Goal: Task Accomplishment & Management: Manage account settings

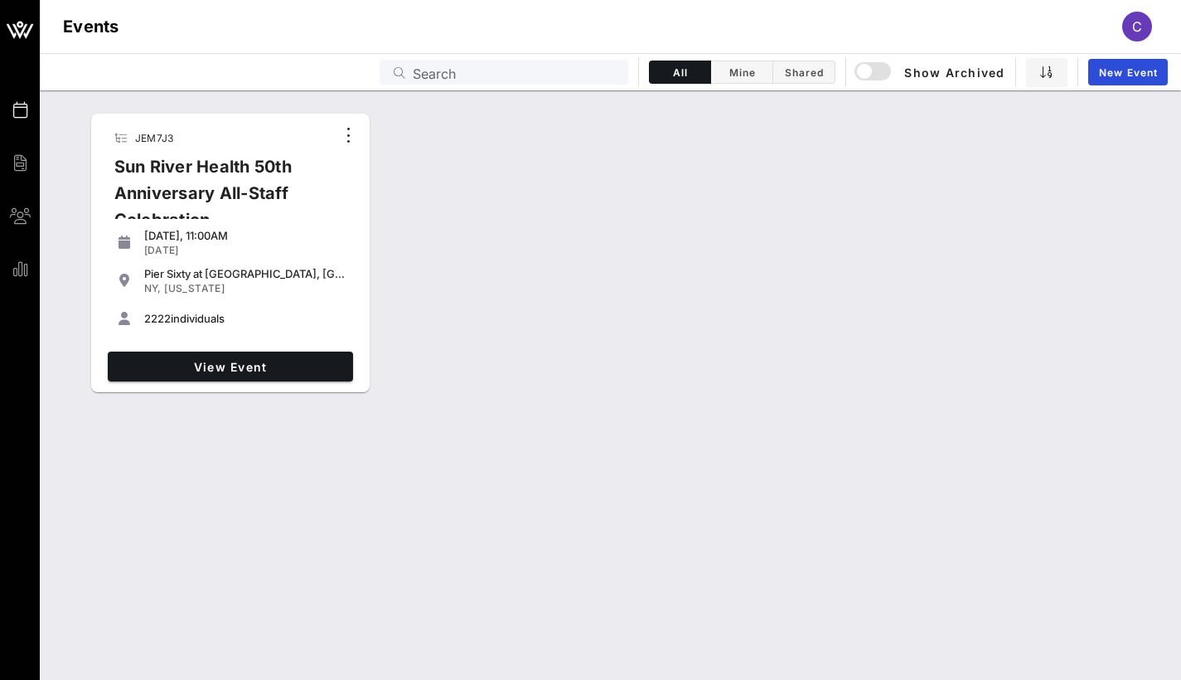
drag, startPoint x: 167, startPoint y: 314, endPoint x: 138, endPoint y: 316, distance: 29.1
click at [138, 316] on div "2222 individuals" at bounding box center [230, 318] width 232 height 33
click at [217, 363] on span "View Event" at bounding box center [230, 367] width 232 height 14
drag, startPoint x: 227, startPoint y: 318, endPoint x: 133, endPoint y: 321, distance: 94.5
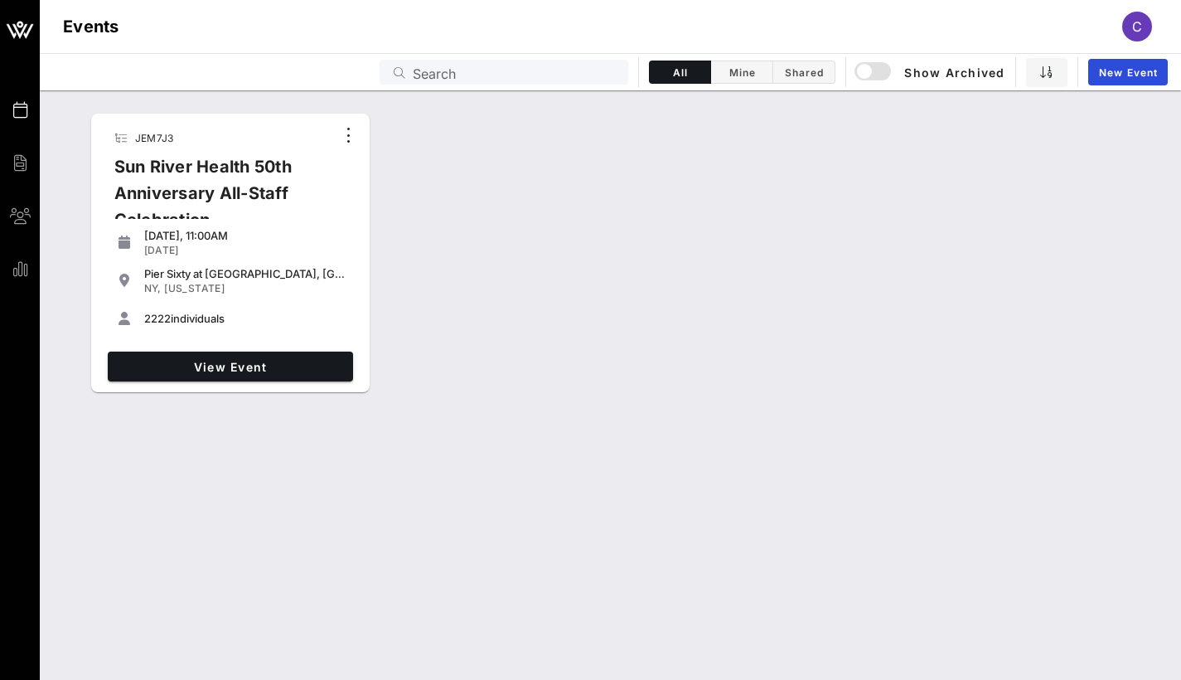
click at [138, 322] on div "2222 individuals" at bounding box center [230, 318] width 232 height 33
click at [290, 360] on span "View Event" at bounding box center [230, 367] width 232 height 14
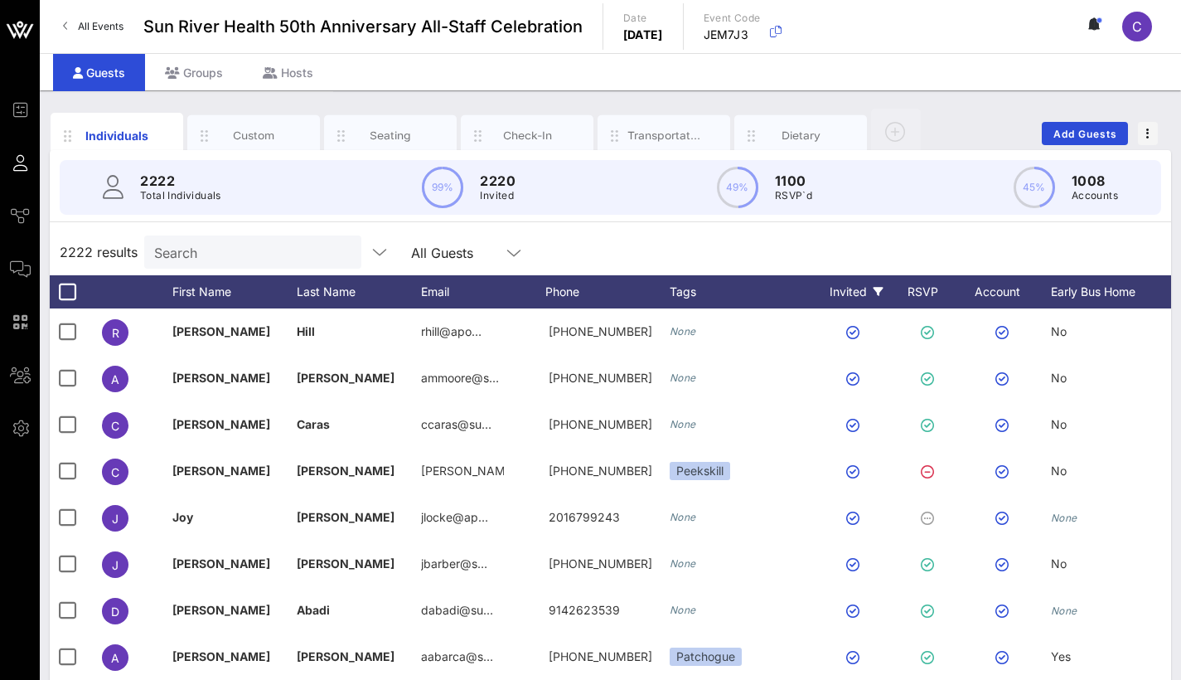
click at [871, 295] on div "Invited" at bounding box center [856, 291] width 91 height 33
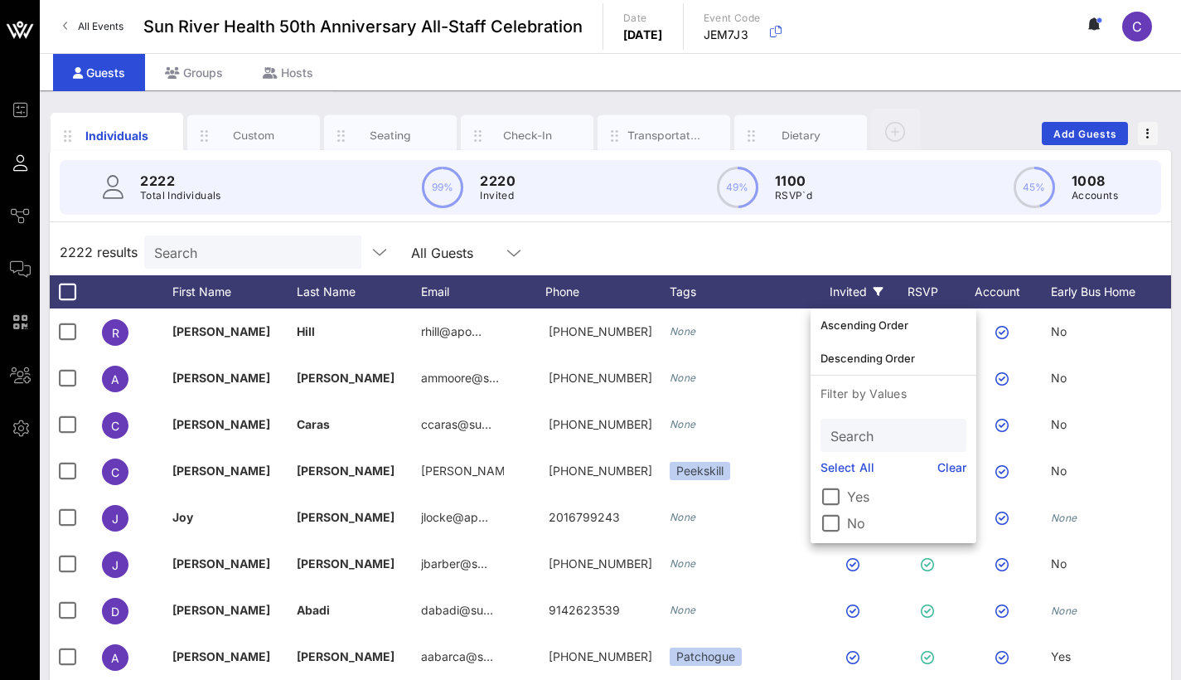
scroll to position [5, 0]
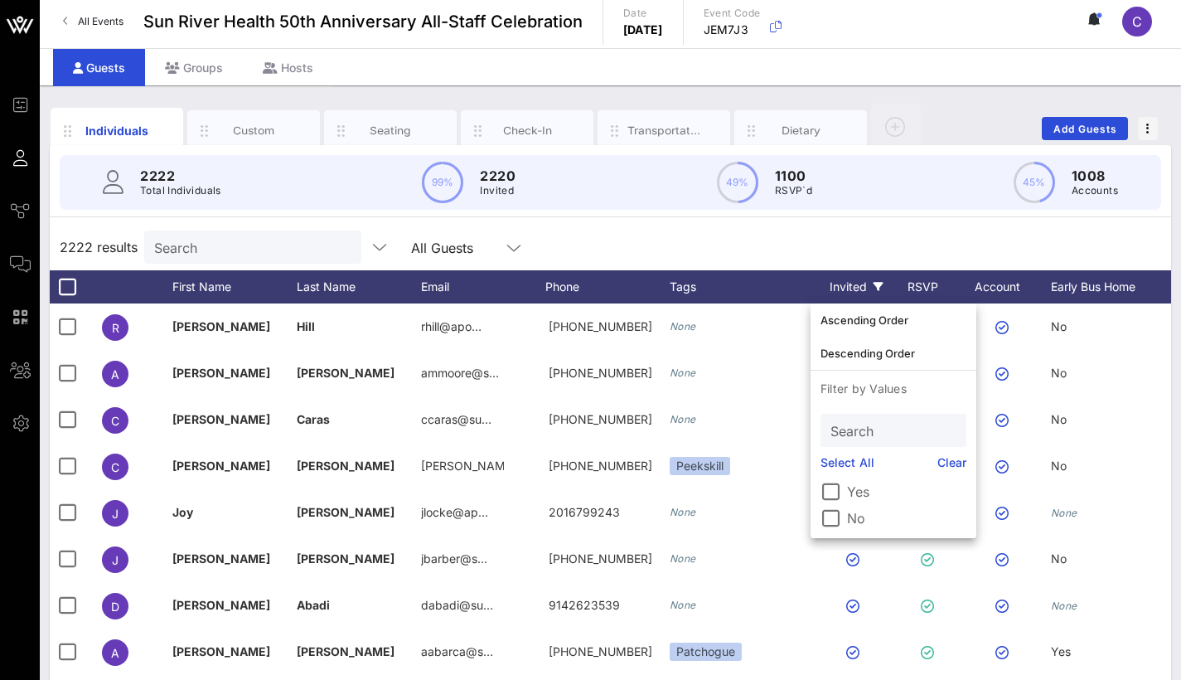
click at [871, 295] on div "Invited" at bounding box center [856, 286] width 91 height 33
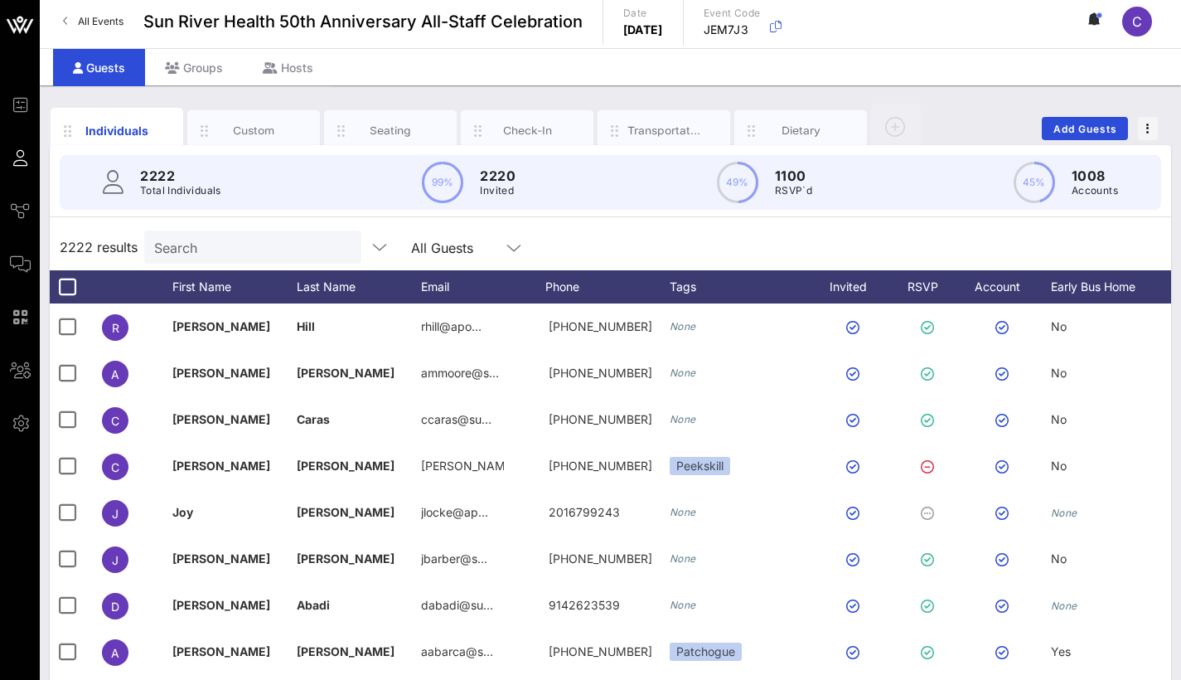
click at [512, 243] on icon at bounding box center [514, 248] width 15 height 20
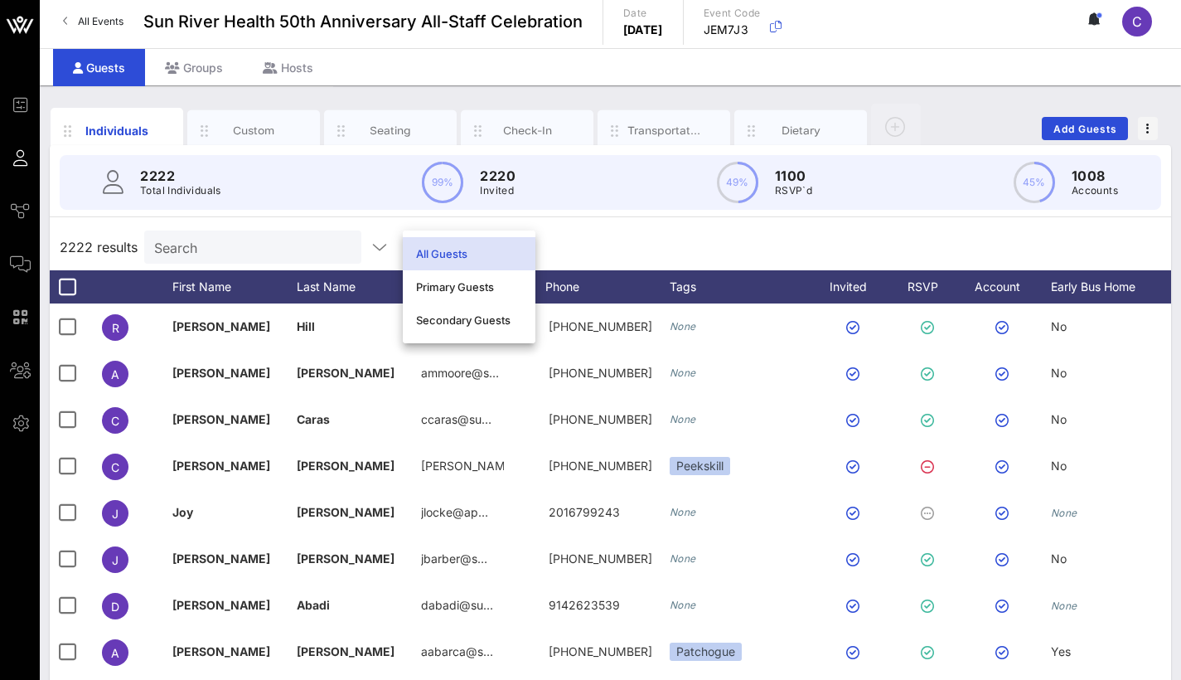
click at [583, 225] on div "2222 results Search All Guests" at bounding box center [611, 247] width 1122 height 46
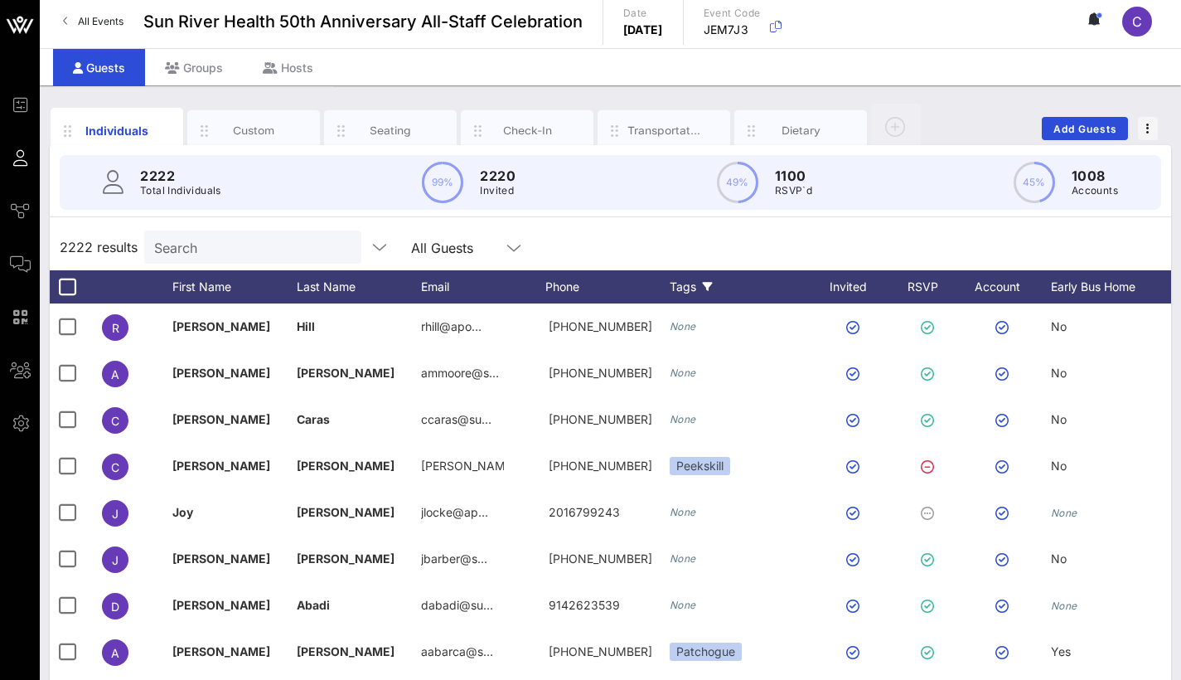
click at [698, 289] on div "Tags" at bounding box center [740, 286] width 141 height 33
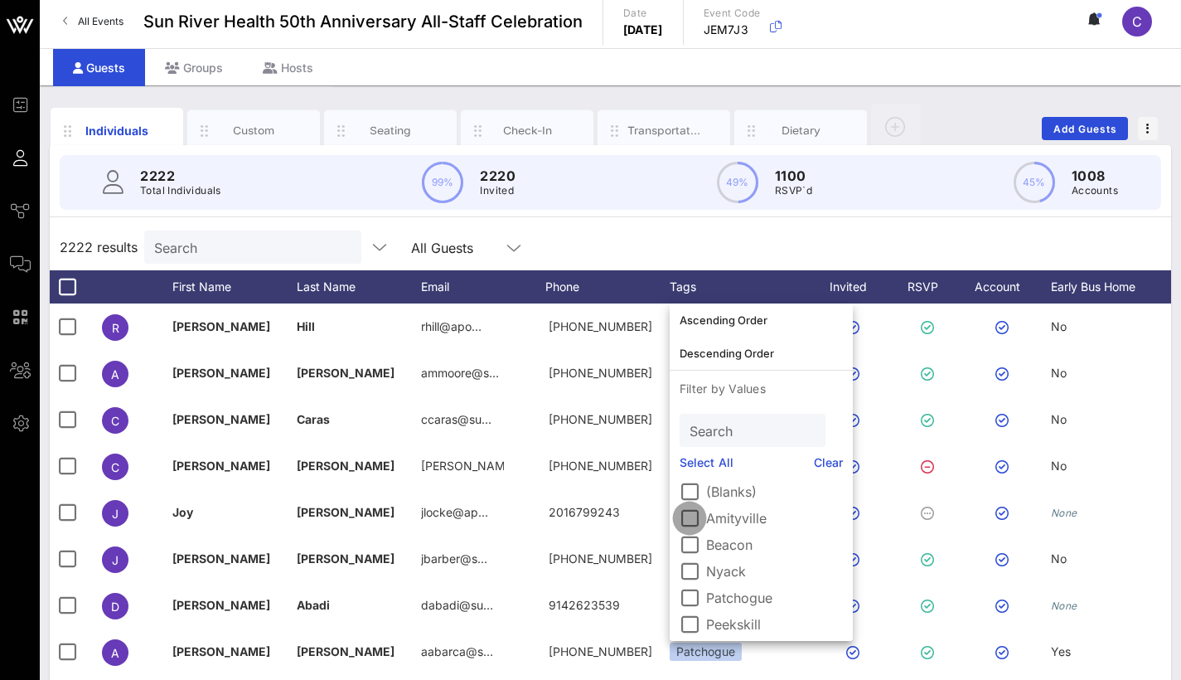
click at [687, 514] on div at bounding box center [690, 518] width 28 height 28
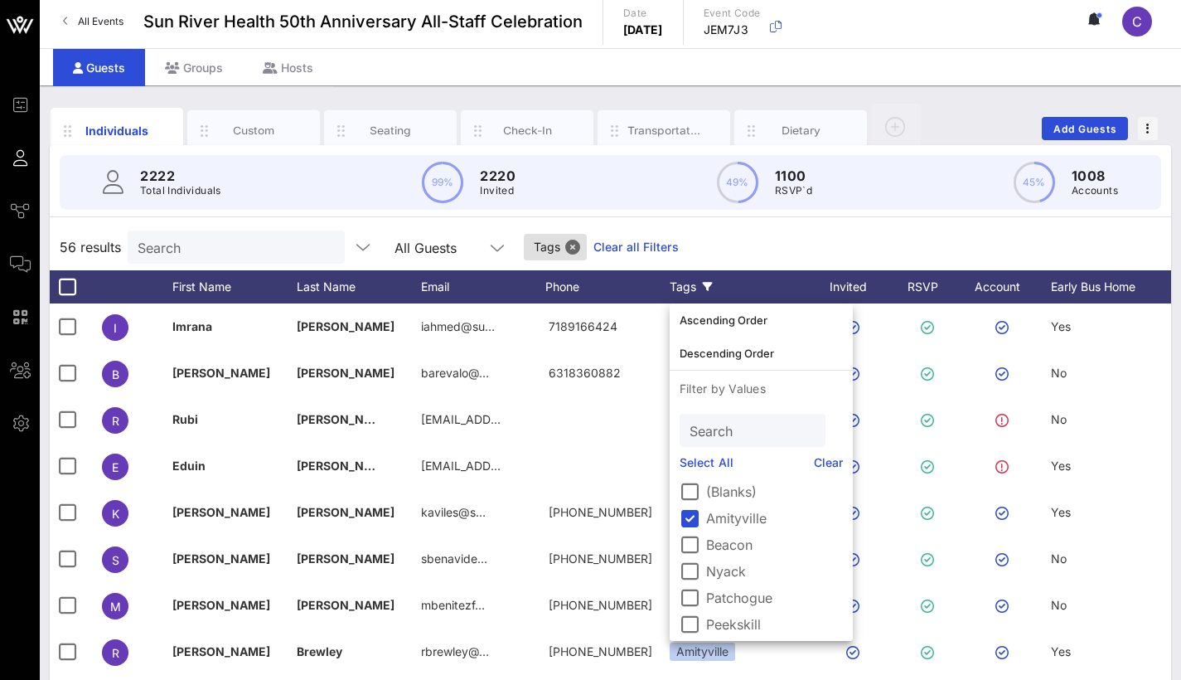
click at [812, 236] on div "56 results Search All Guests Tags Clear all Filters" at bounding box center [611, 247] width 1122 height 46
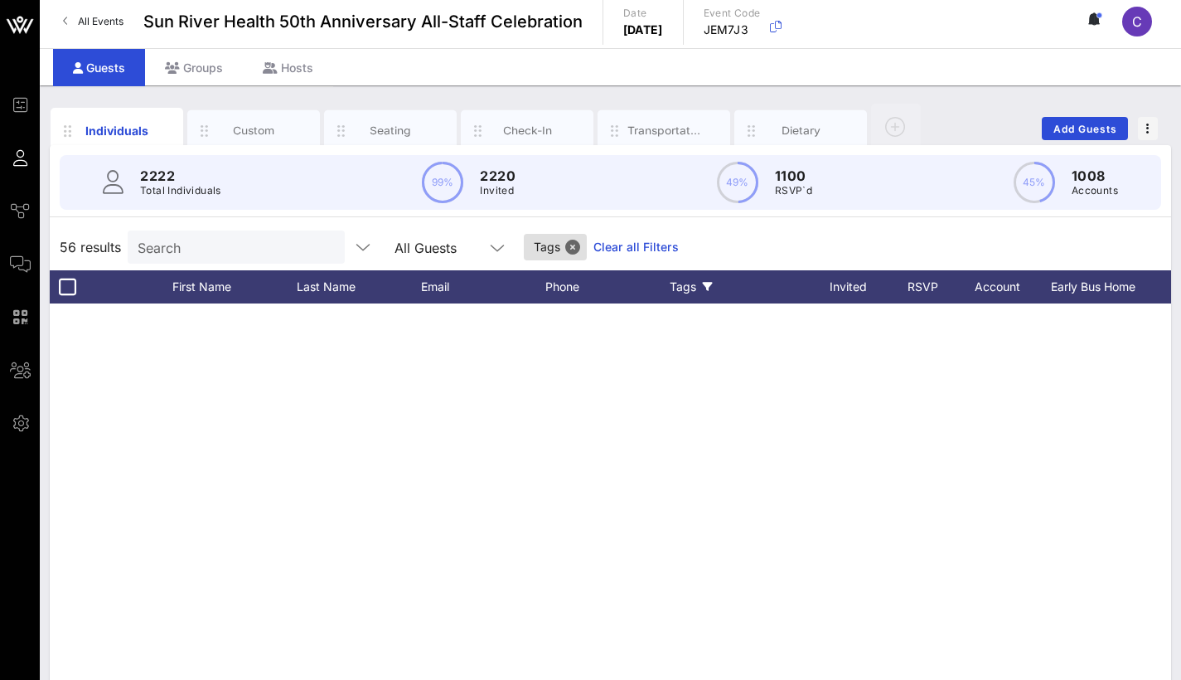
scroll to position [0, 0]
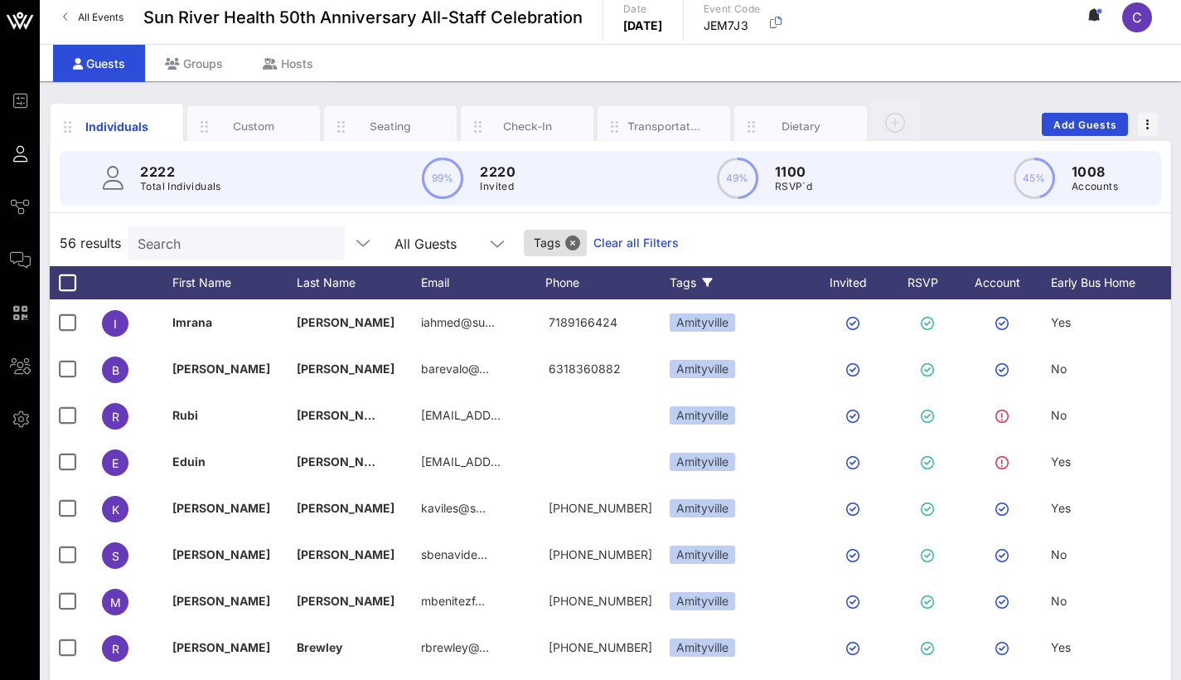
click at [711, 289] on div "Tags" at bounding box center [740, 282] width 141 height 33
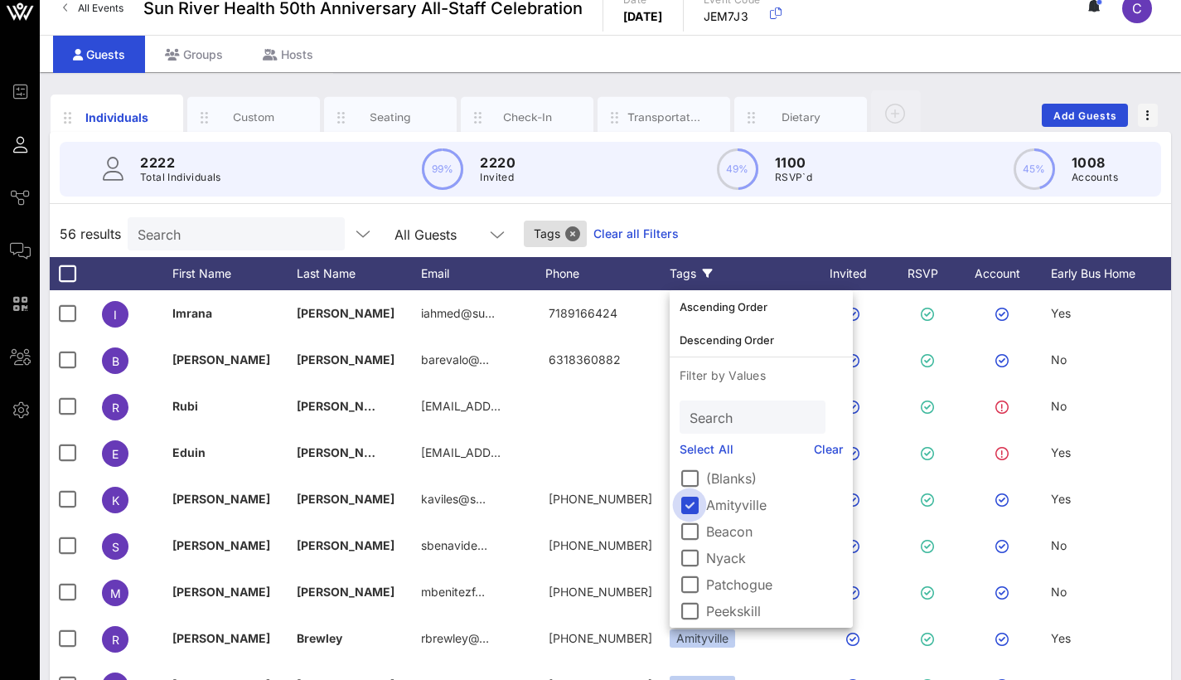
scroll to position [5, 0]
click at [696, 504] on div at bounding box center [690, 500] width 28 height 28
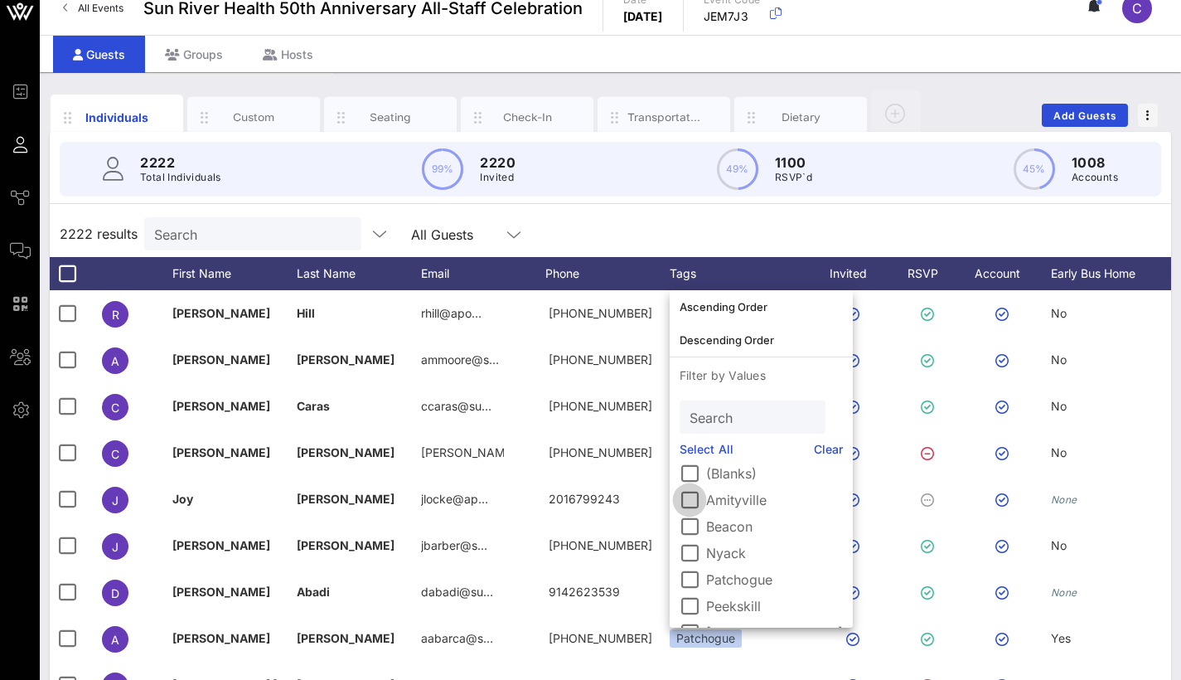
scroll to position [17, 0]
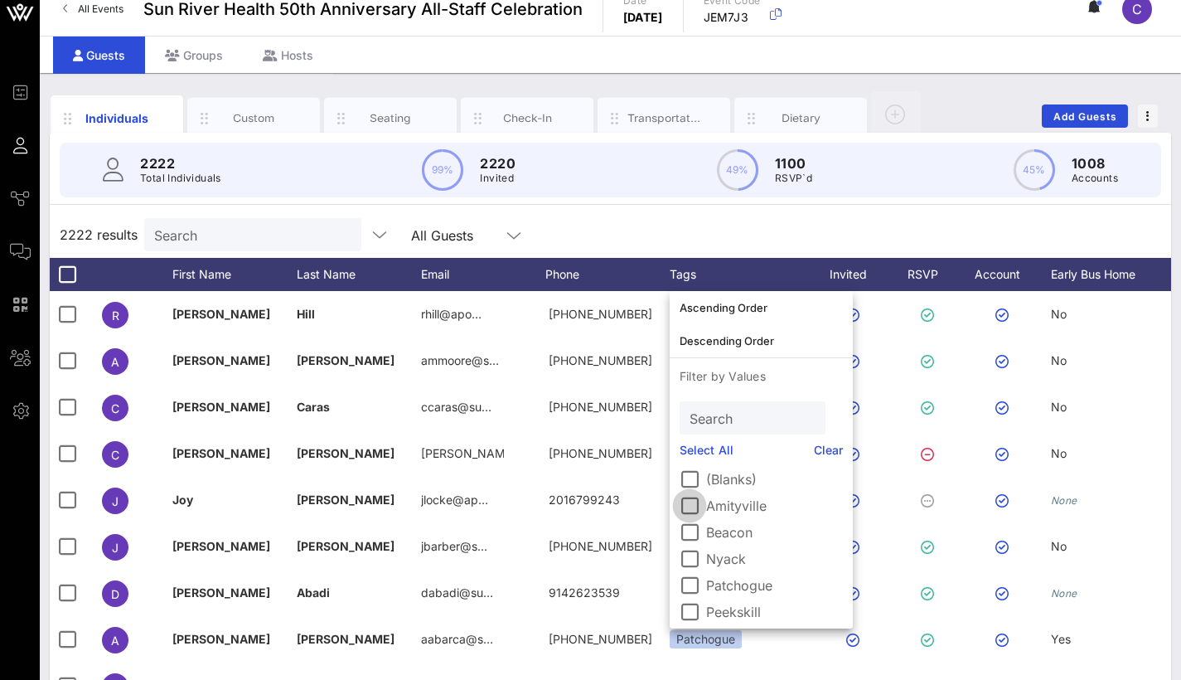
click at [688, 503] on div at bounding box center [690, 506] width 28 height 28
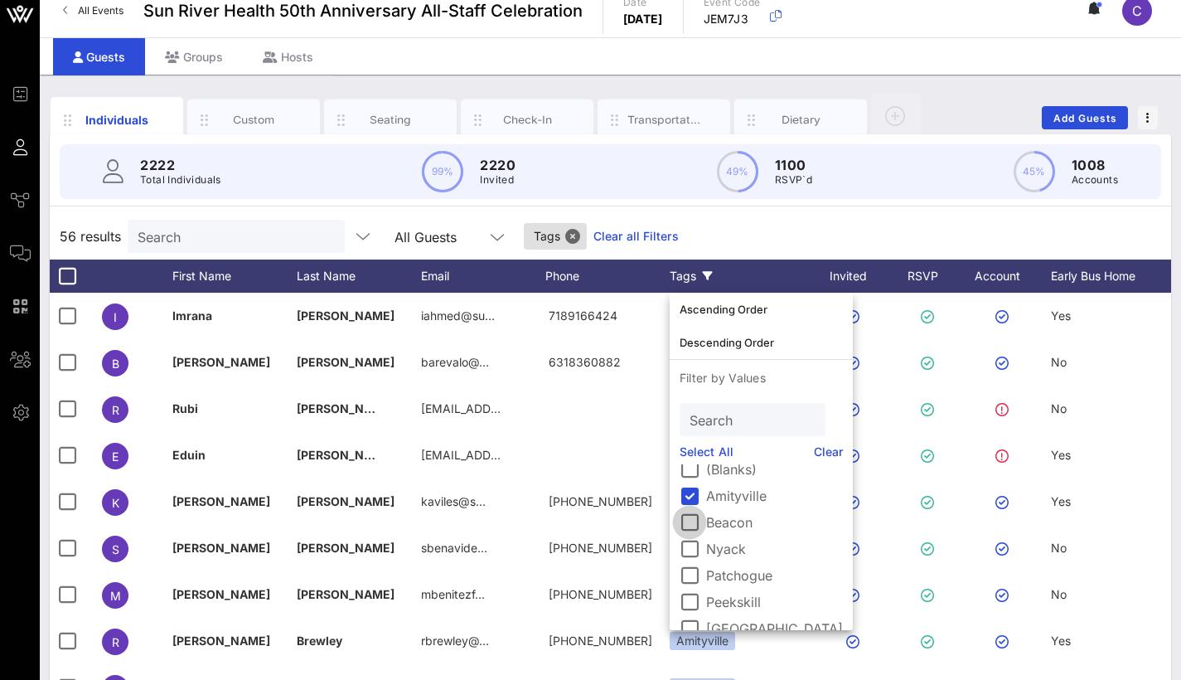
scroll to position [18, 0]
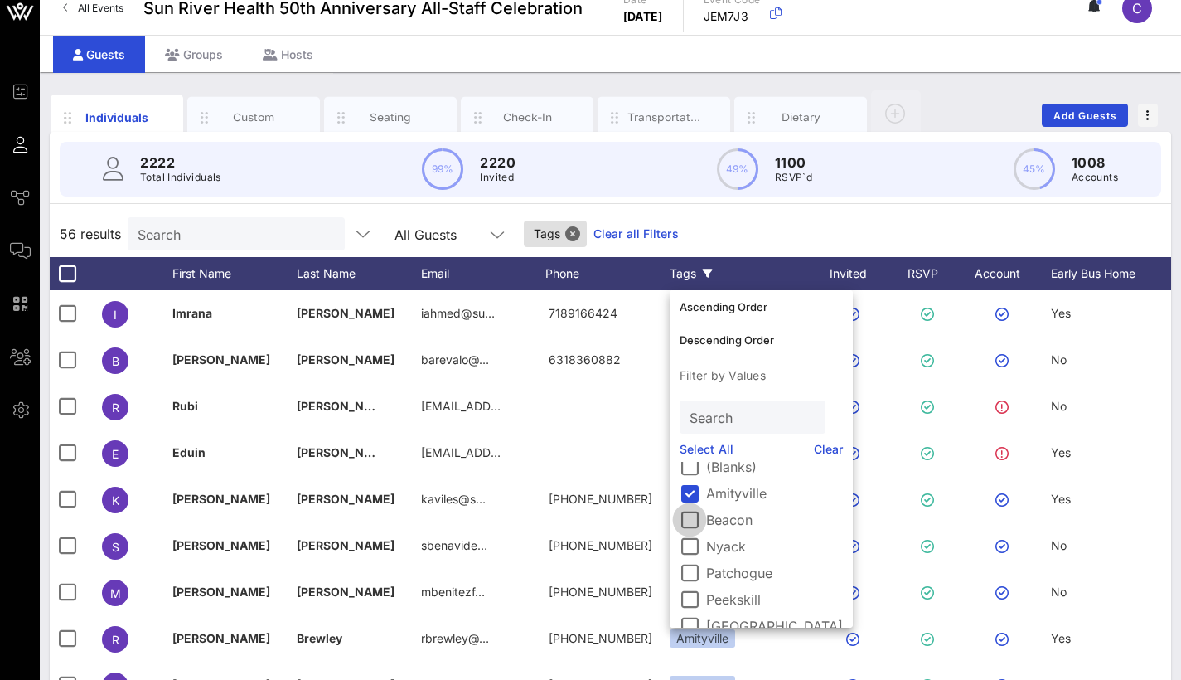
click at [690, 508] on div at bounding box center [690, 520] width 28 height 28
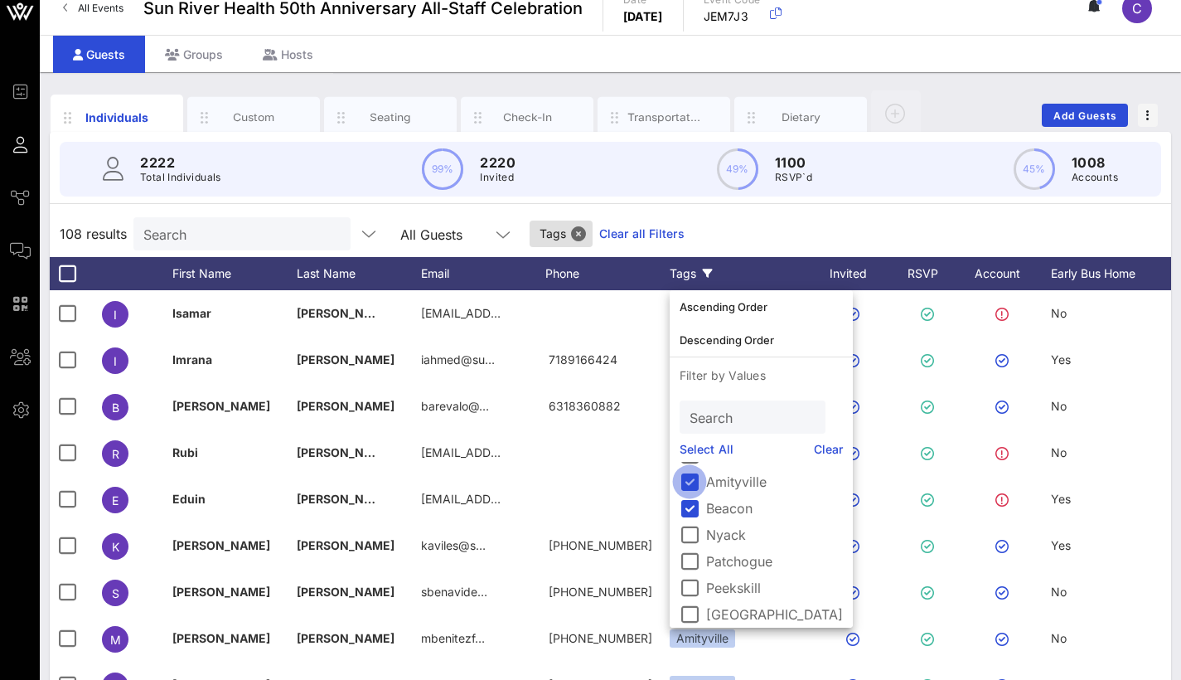
click at [691, 496] on div "(Blanks) Amityville Beacon Nyack Patchogue Peekskill Poughkeepsie [PERSON_NAME]" at bounding box center [761, 545] width 183 height 166
click at [693, 483] on div at bounding box center [690, 481] width 28 height 28
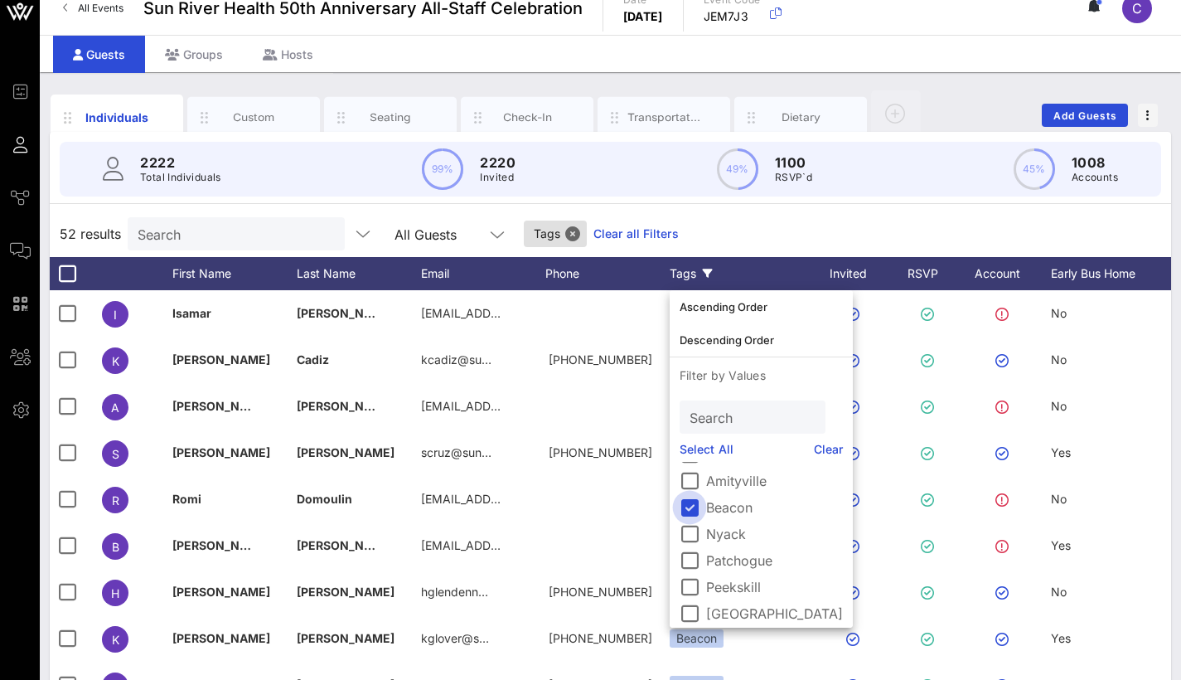
click at [695, 507] on div at bounding box center [690, 507] width 28 height 28
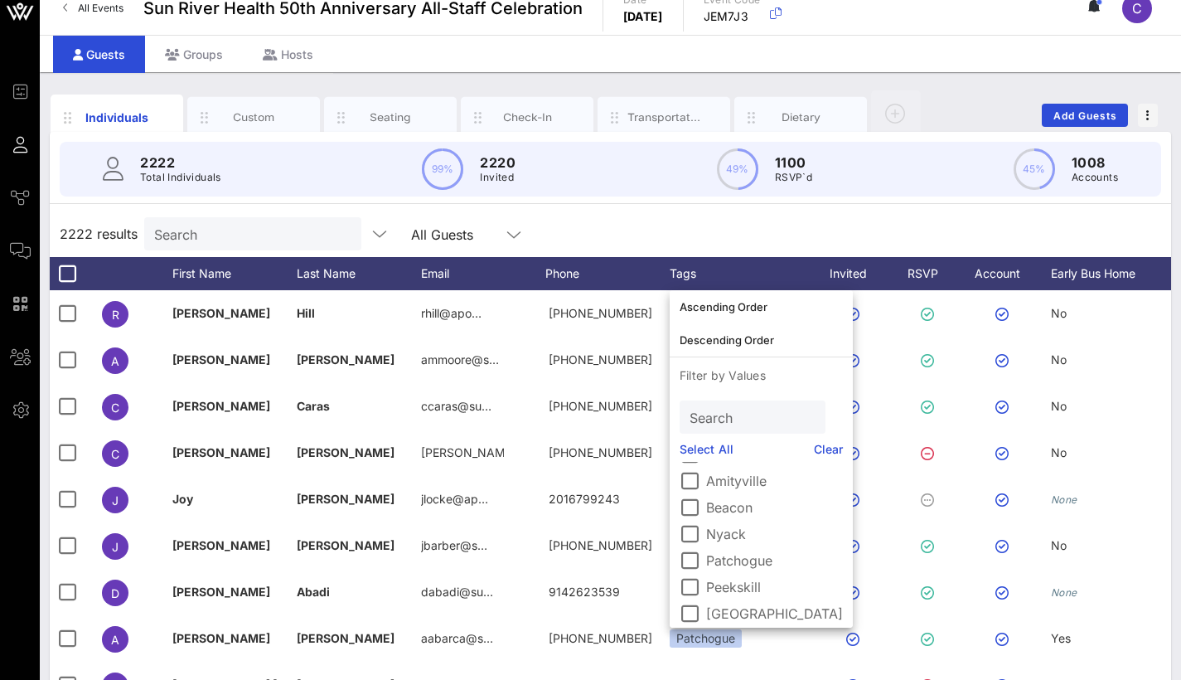
click at [797, 234] on div "2222 results Search All Guests" at bounding box center [611, 234] width 1122 height 46
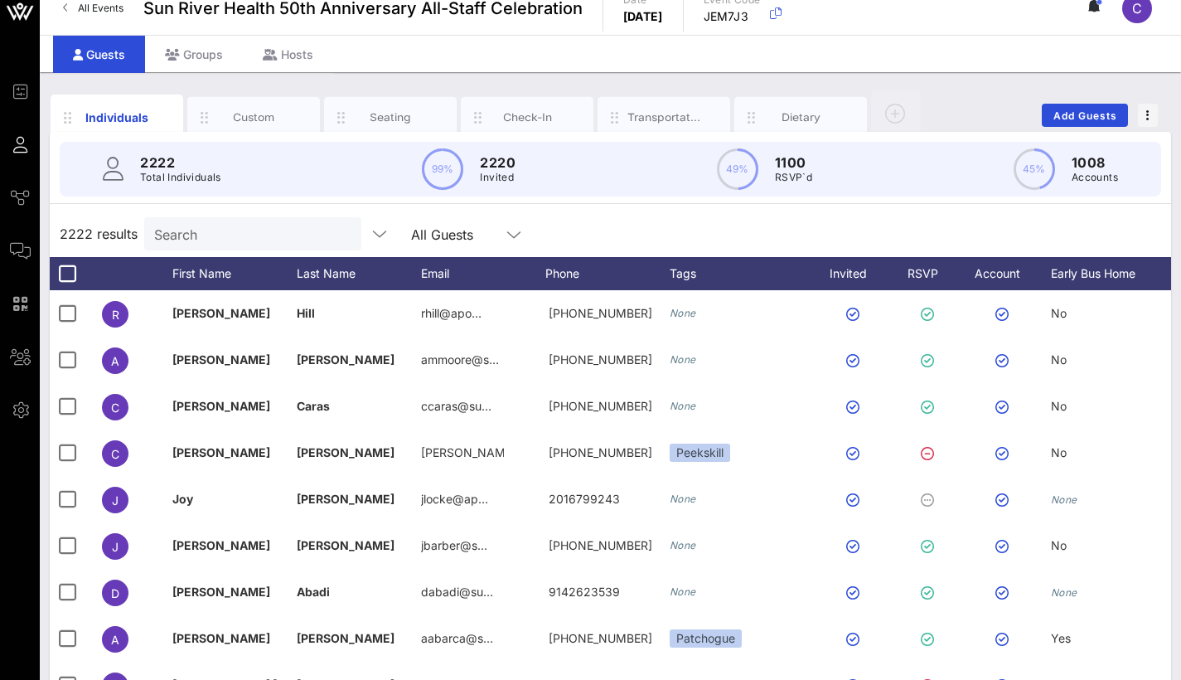
click at [183, 235] on input "Search" at bounding box center [251, 234] width 194 height 22
click at [451, 238] on div "All Guests" at bounding box center [442, 234] width 62 height 15
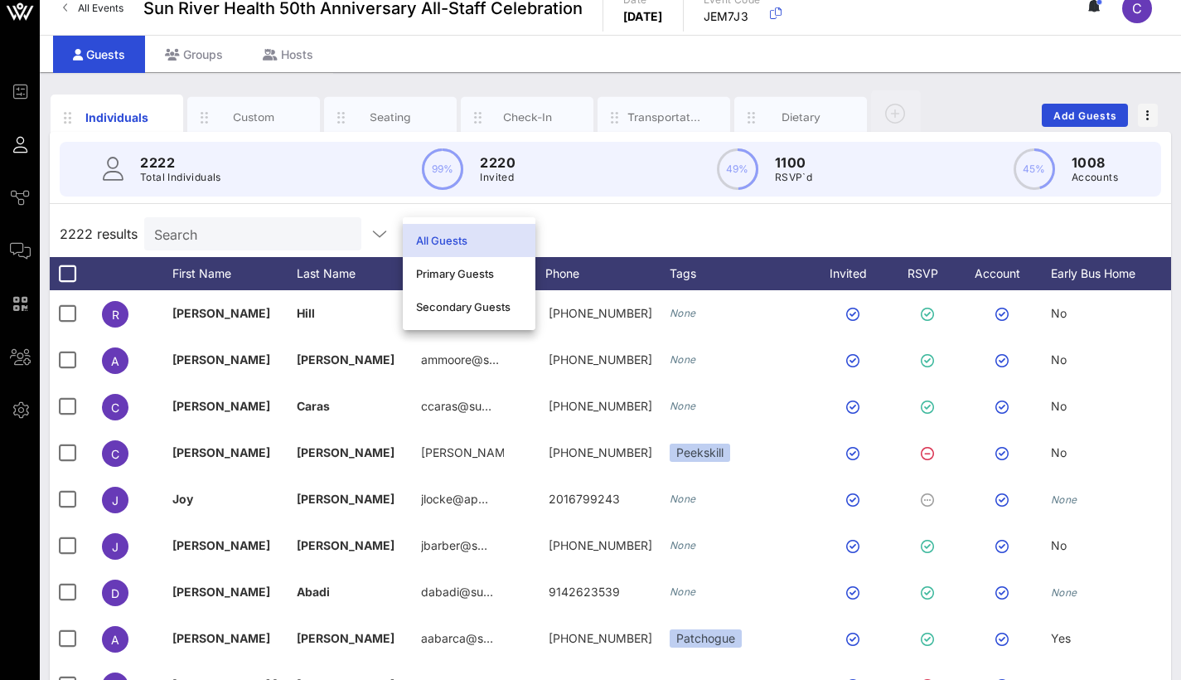
click at [451, 235] on div "All Guests" at bounding box center [469, 240] width 106 height 13
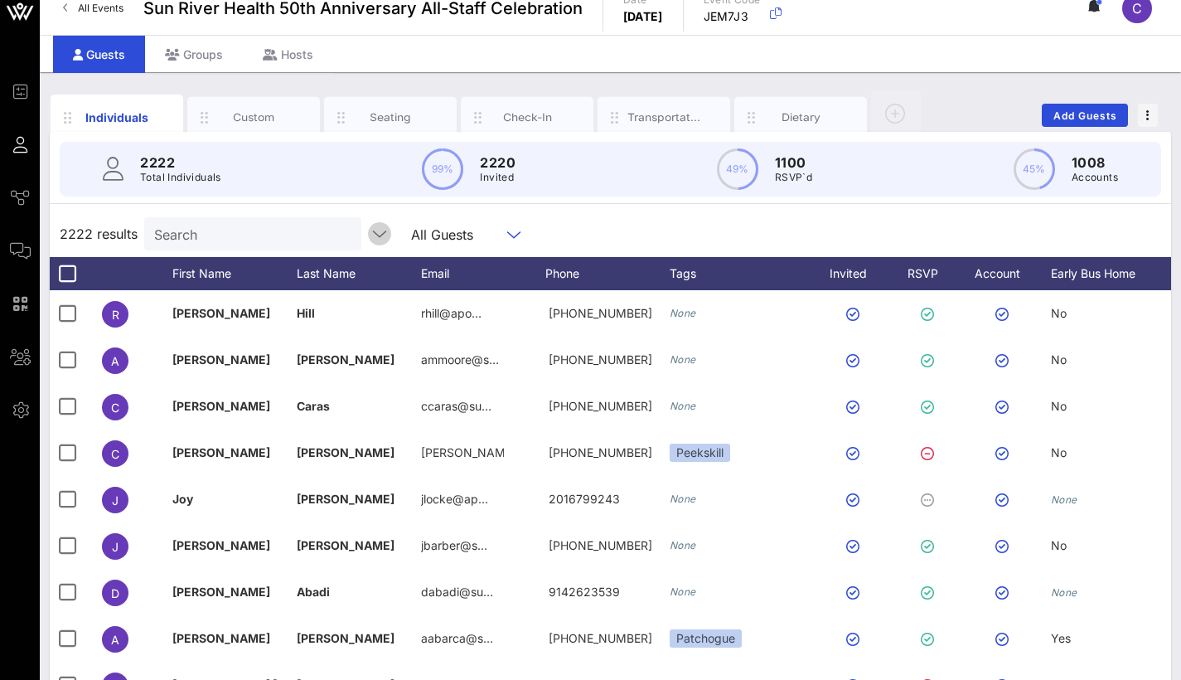
click at [382, 232] on icon "button" at bounding box center [380, 234] width 20 height 20
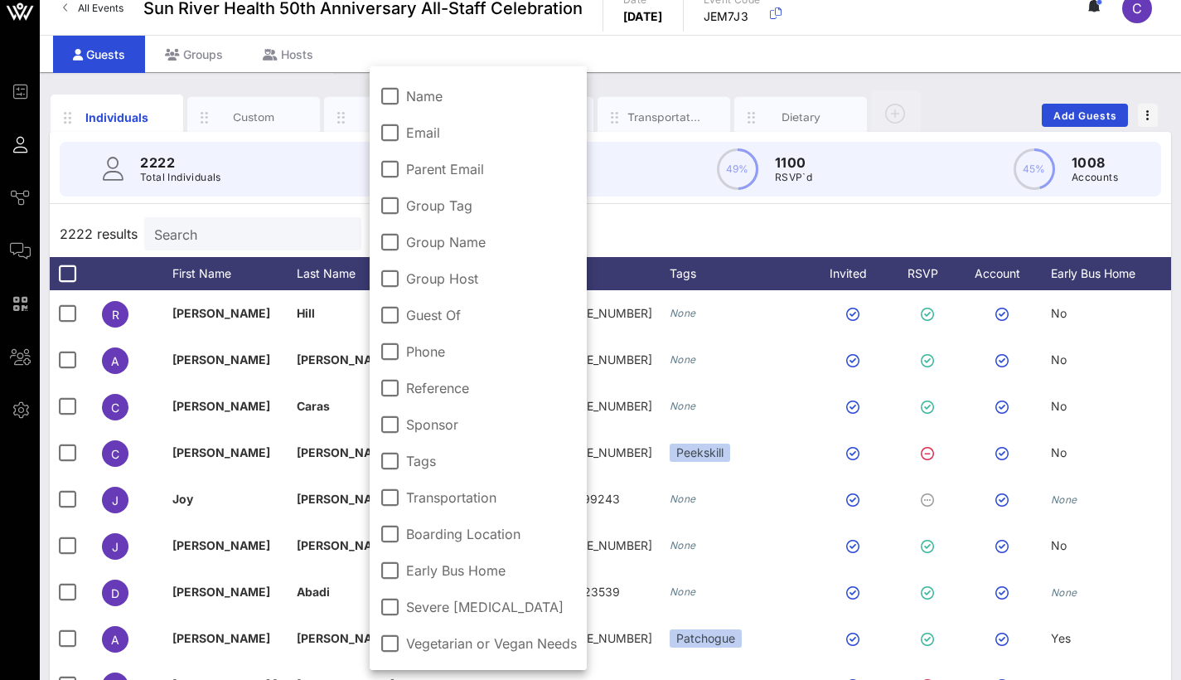
click at [693, 233] on div "2222 results Search All Guests" at bounding box center [611, 234] width 1122 height 46
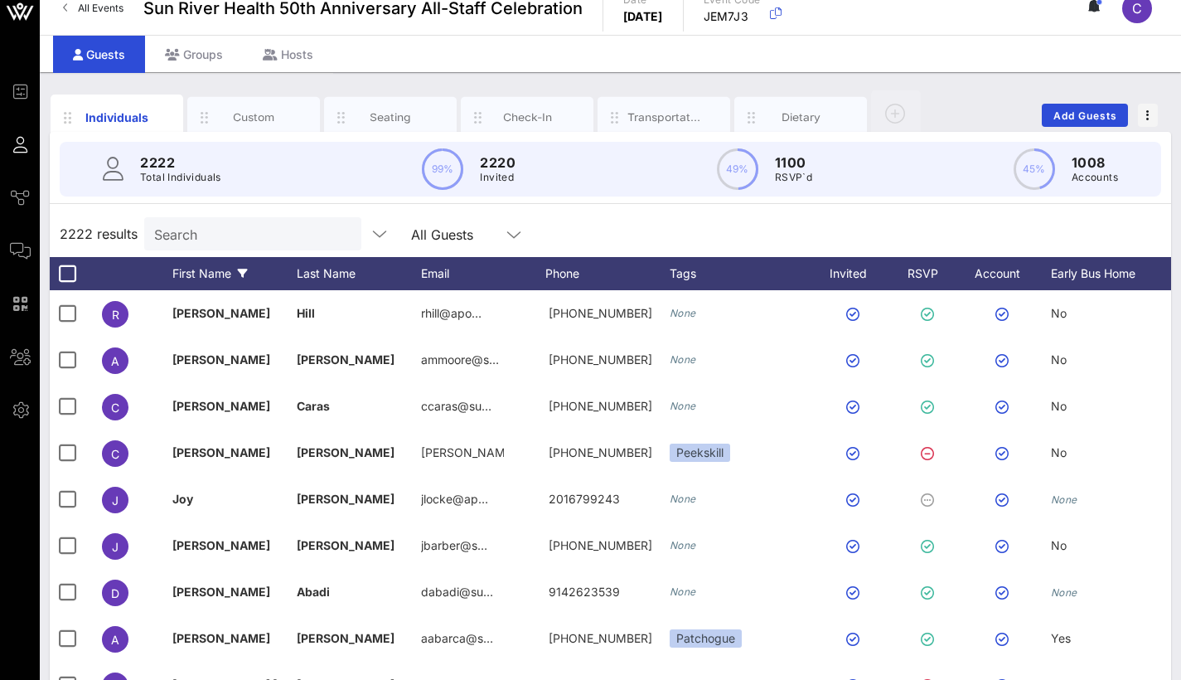
click at [240, 273] on icon at bounding box center [243, 274] width 10 height 10
click at [249, 272] on div "First Name" at bounding box center [234, 273] width 124 height 33
click at [239, 274] on icon at bounding box center [243, 274] width 10 height 10
click at [354, 268] on div "Last Name" at bounding box center [359, 273] width 124 height 33
click at [363, 269] on icon at bounding box center [367, 274] width 10 height 10
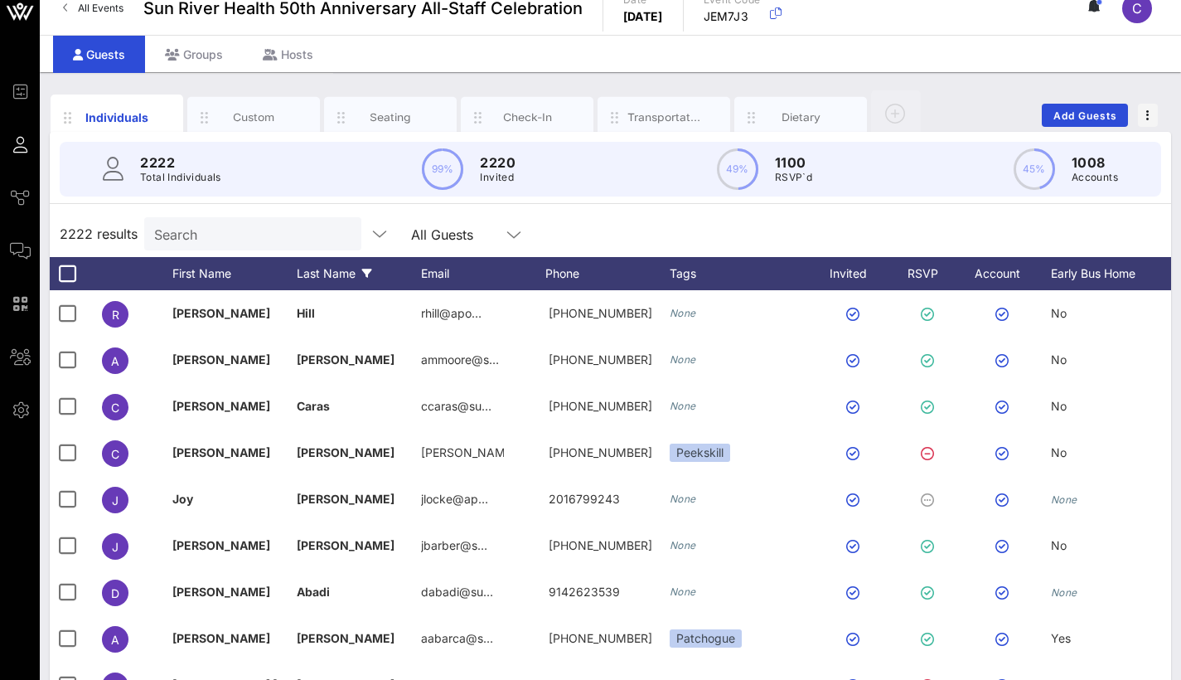
click at [365, 274] on icon at bounding box center [367, 274] width 10 height 10
drag, startPoint x: 366, startPoint y: 269, endPoint x: 376, endPoint y: 201, distance: 68.8
click at [376, 201] on div "2222 Total Individuals 99% 2220 Invited 49% 1100 RSVP`d 45% 1008 Accounts 2222 …" at bounding box center [611, 460] width 1122 height 656
click at [638, 111] on div "Transportation" at bounding box center [665, 117] width 74 height 16
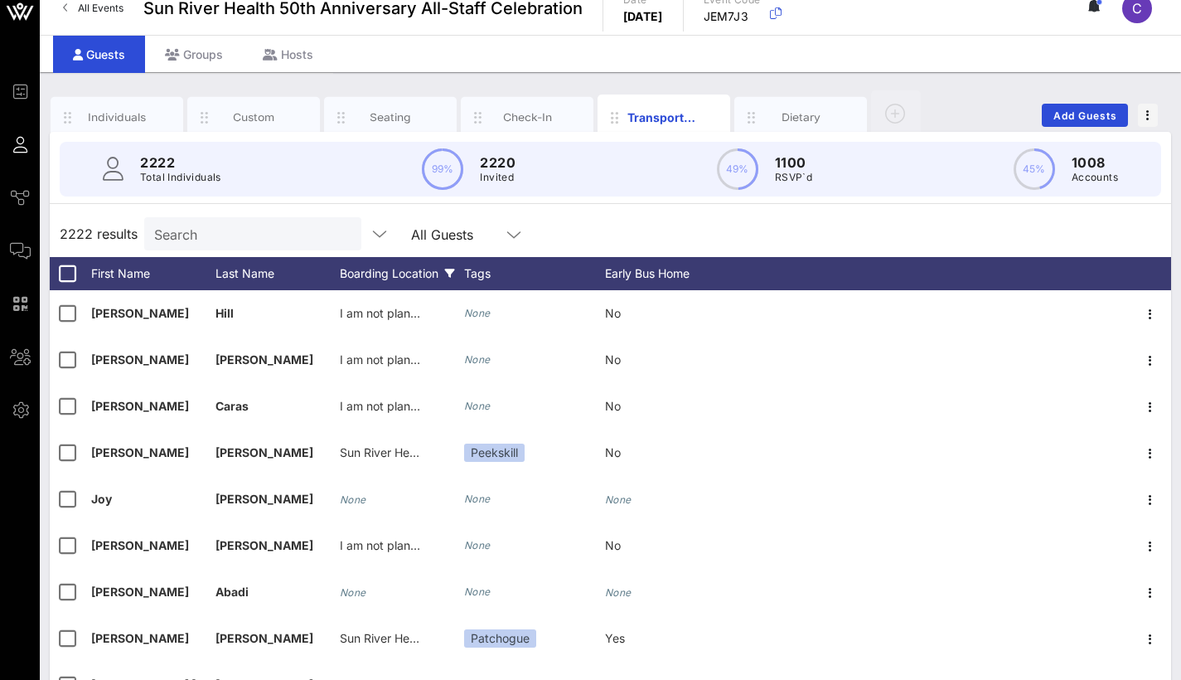
click at [379, 278] on div "Boarding Location" at bounding box center [402, 273] width 124 height 33
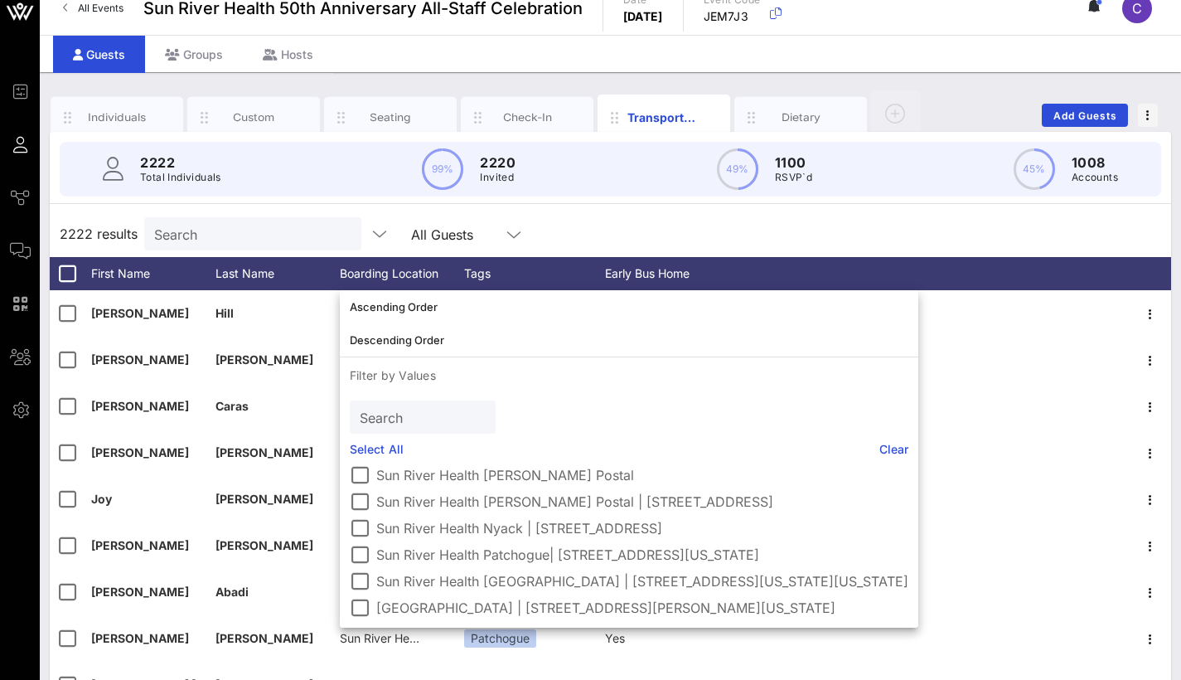
scroll to position [0, 0]
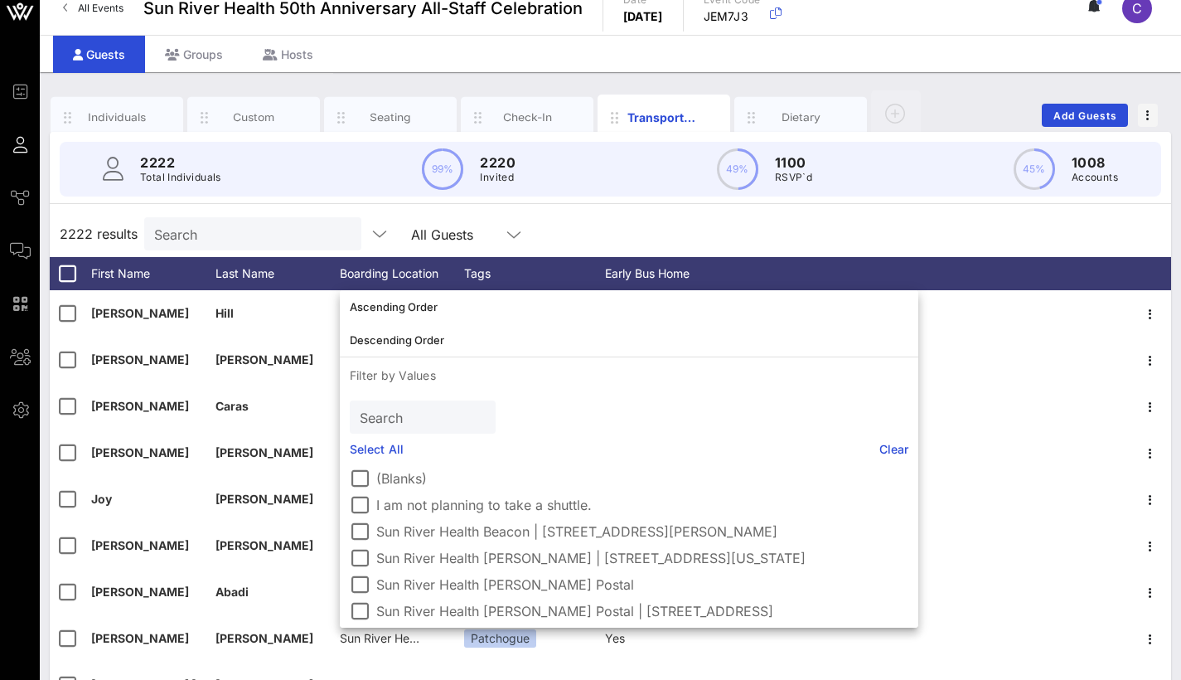
click at [682, 234] on div "2222 results Search All Guests" at bounding box center [611, 234] width 1122 height 46
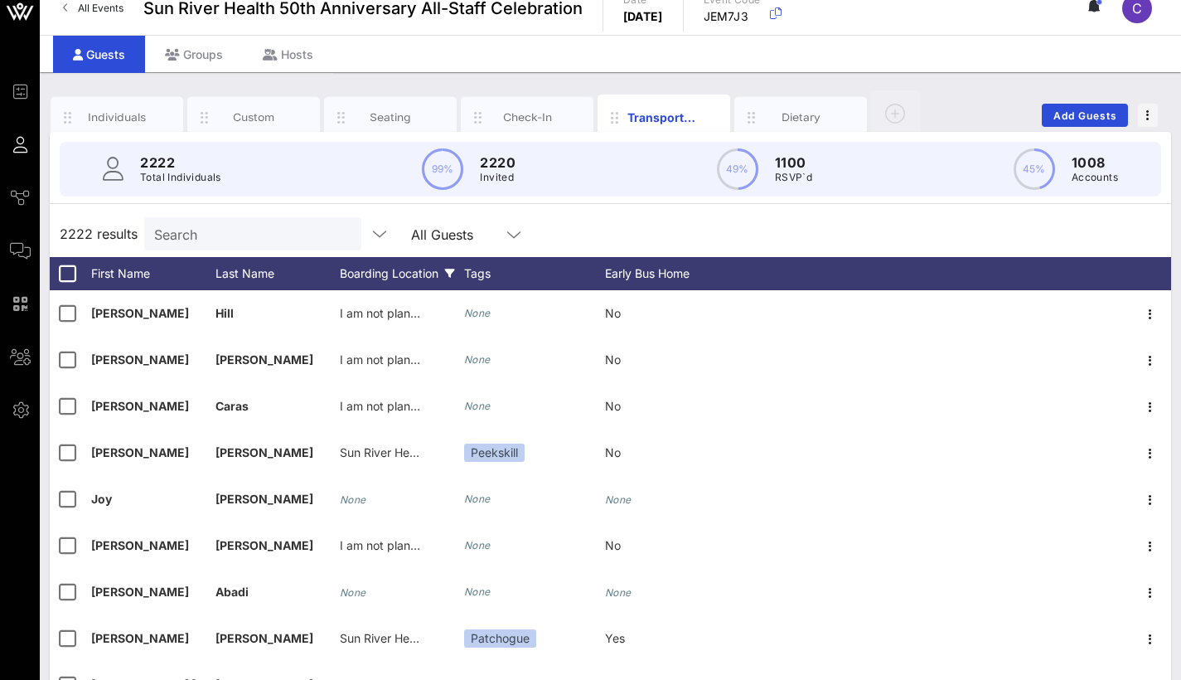
click at [418, 273] on div "Boarding Location" at bounding box center [402, 273] width 124 height 33
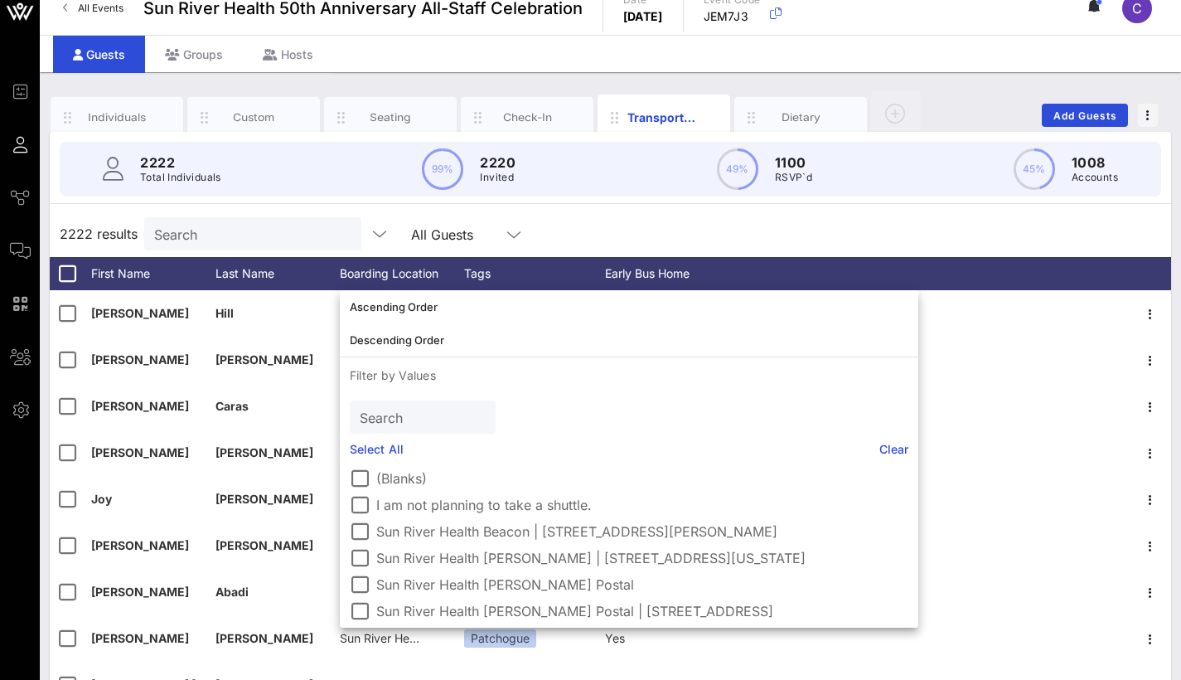
click at [652, 211] on div "2222 results Search All Guests" at bounding box center [611, 234] width 1122 height 46
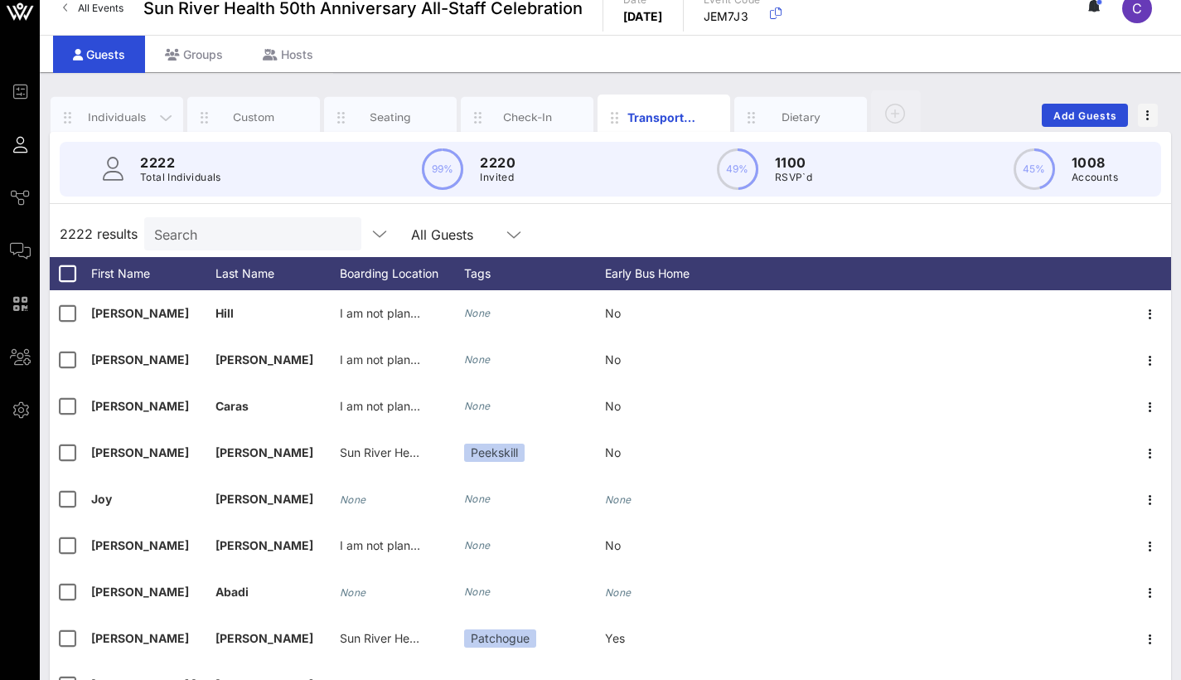
click at [123, 121] on div "Individuals" at bounding box center [117, 117] width 74 height 16
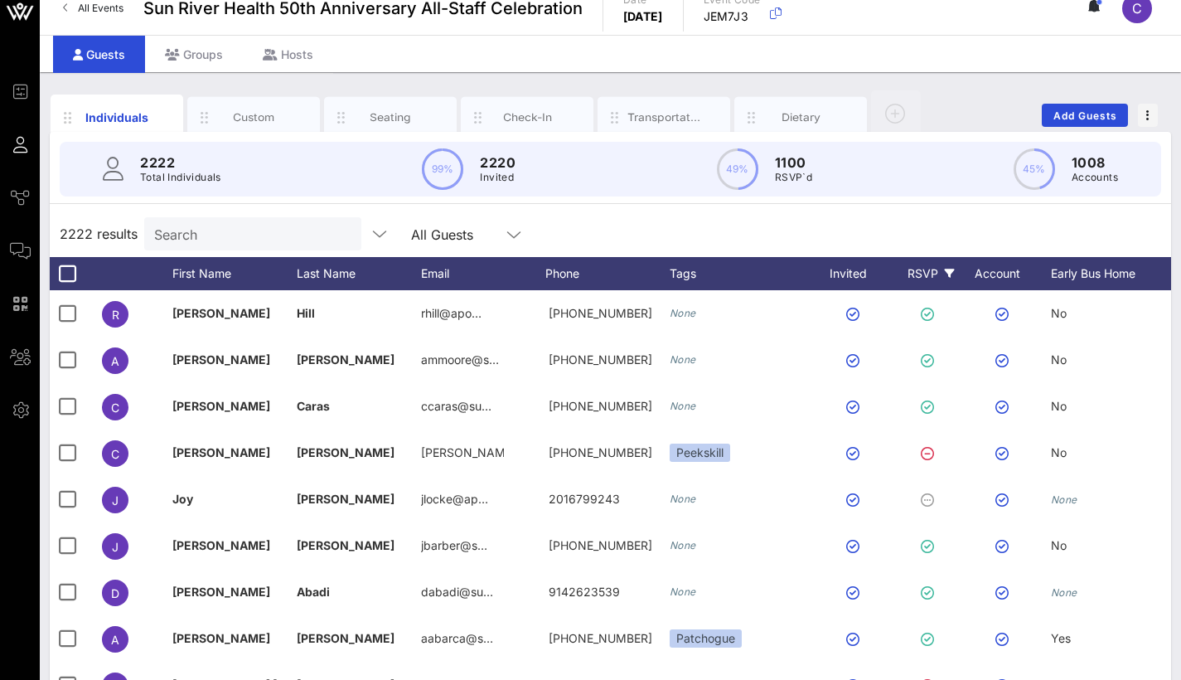
click at [943, 274] on div "RSVP" at bounding box center [931, 273] width 58 height 33
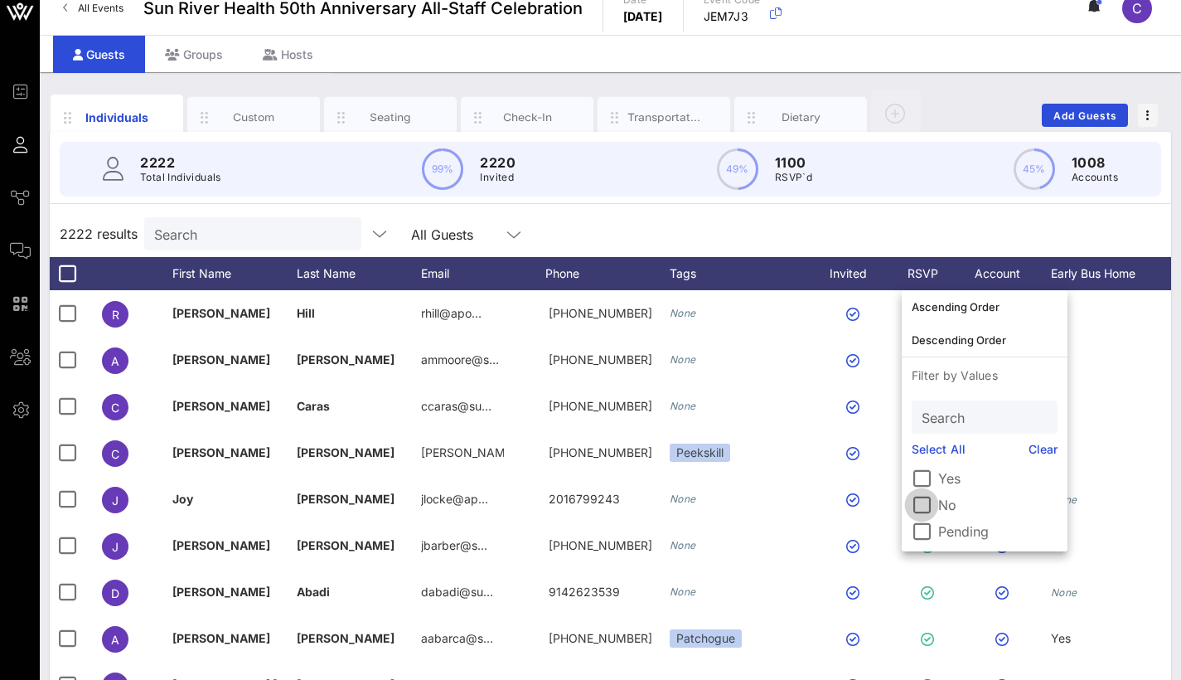
click at [926, 502] on div at bounding box center [922, 505] width 28 height 28
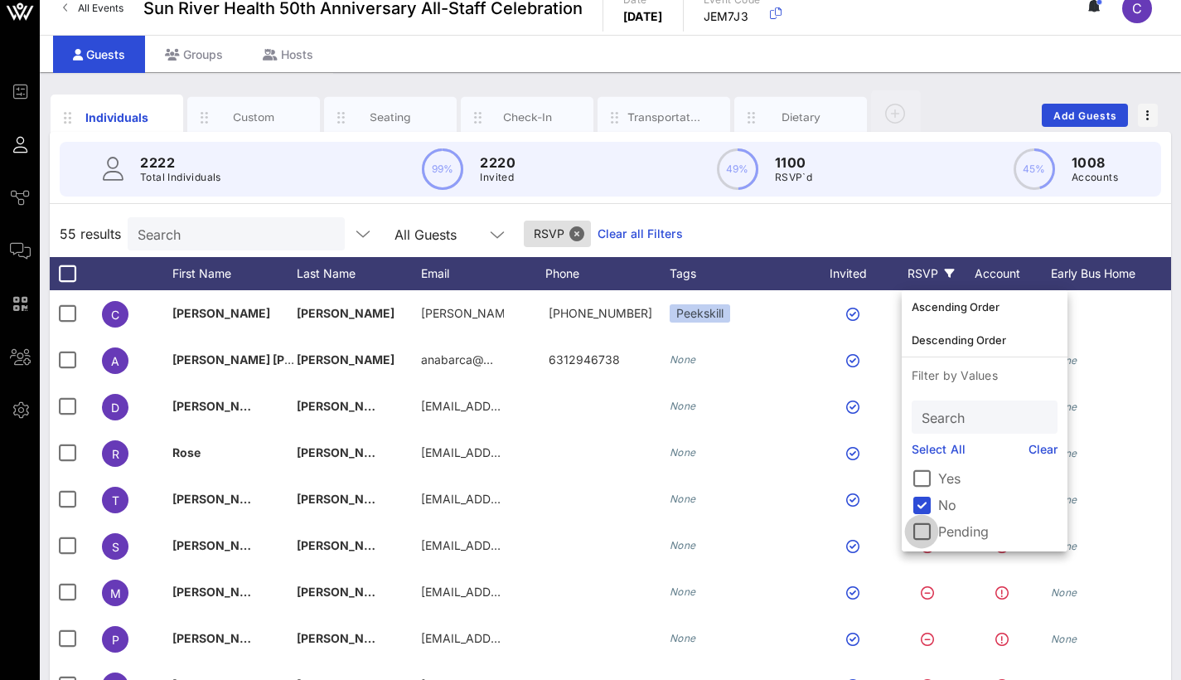
click at [922, 531] on div at bounding box center [922, 531] width 28 height 28
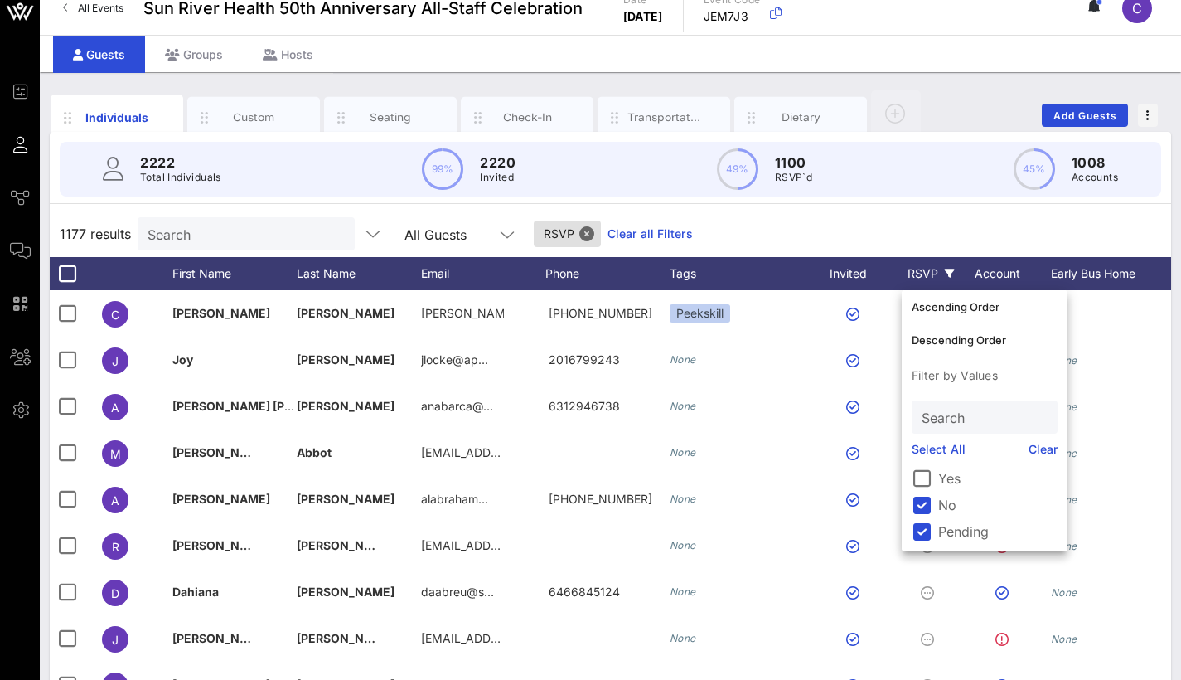
click at [952, 230] on div "1177 results Search All Guests RSVP Clear all Filters" at bounding box center [611, 234] width 1122 height 46
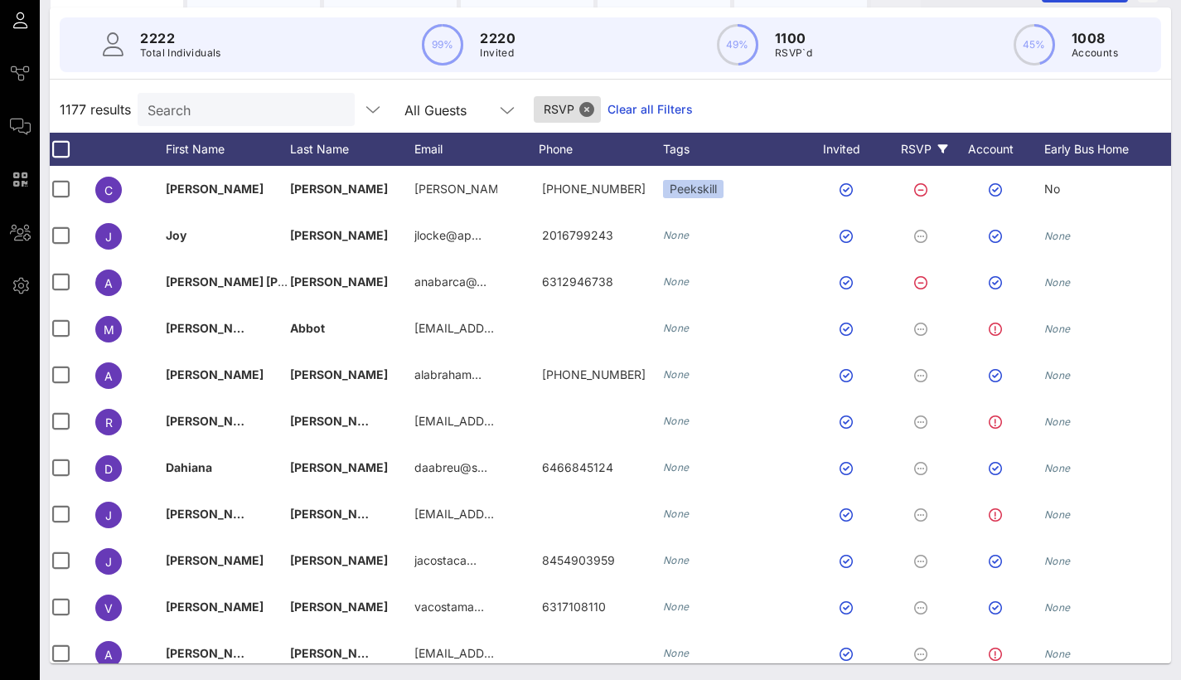
scroll to position [142, 0]
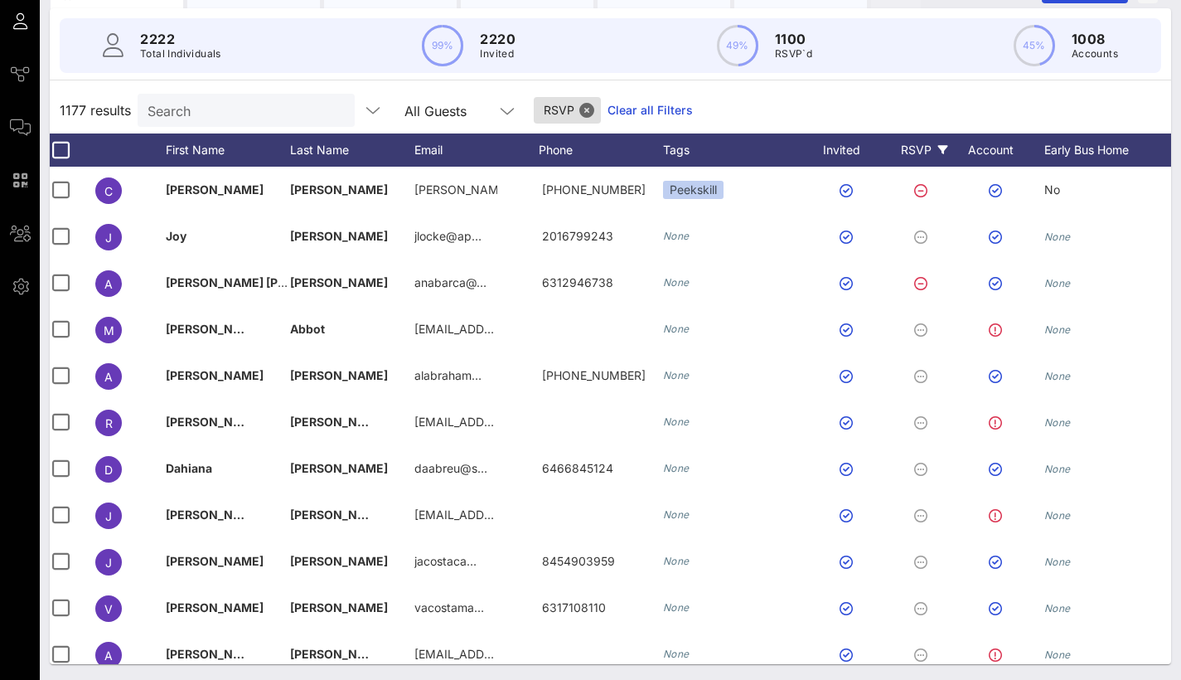
click at [932, 148] on div "RSVP" at bounding box center [924, 149] width 58 height 33
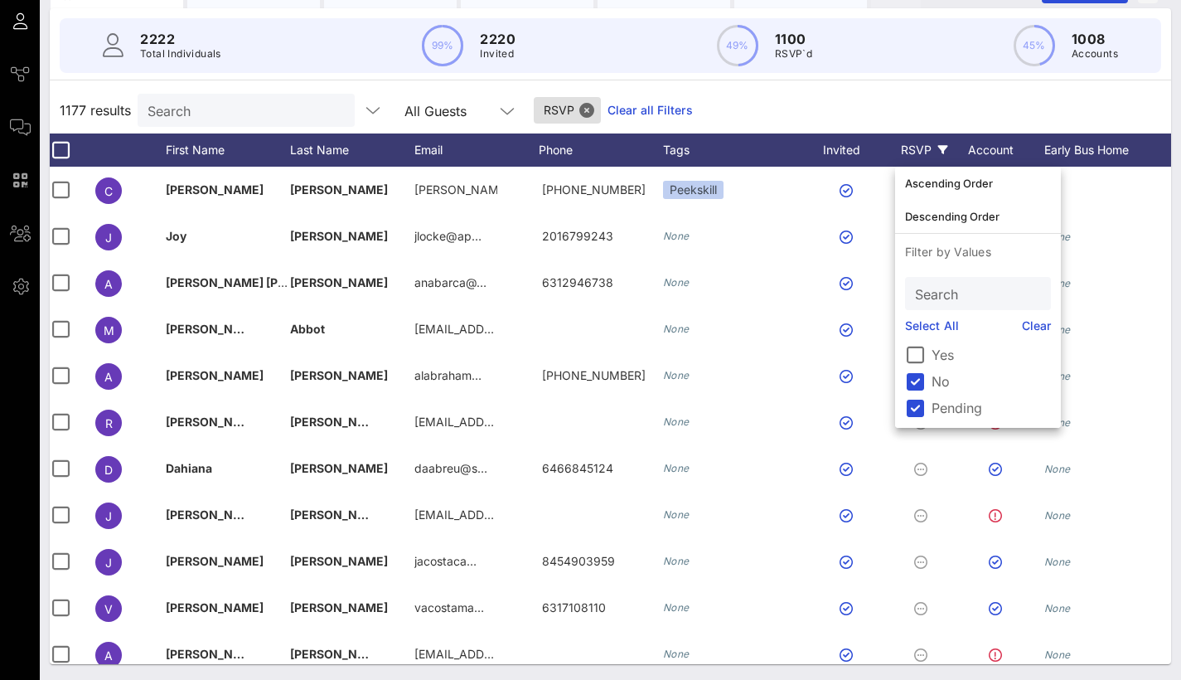
click at [932, 148] on div "RSVP" at bounding box center [924, 149] width 58 height 33
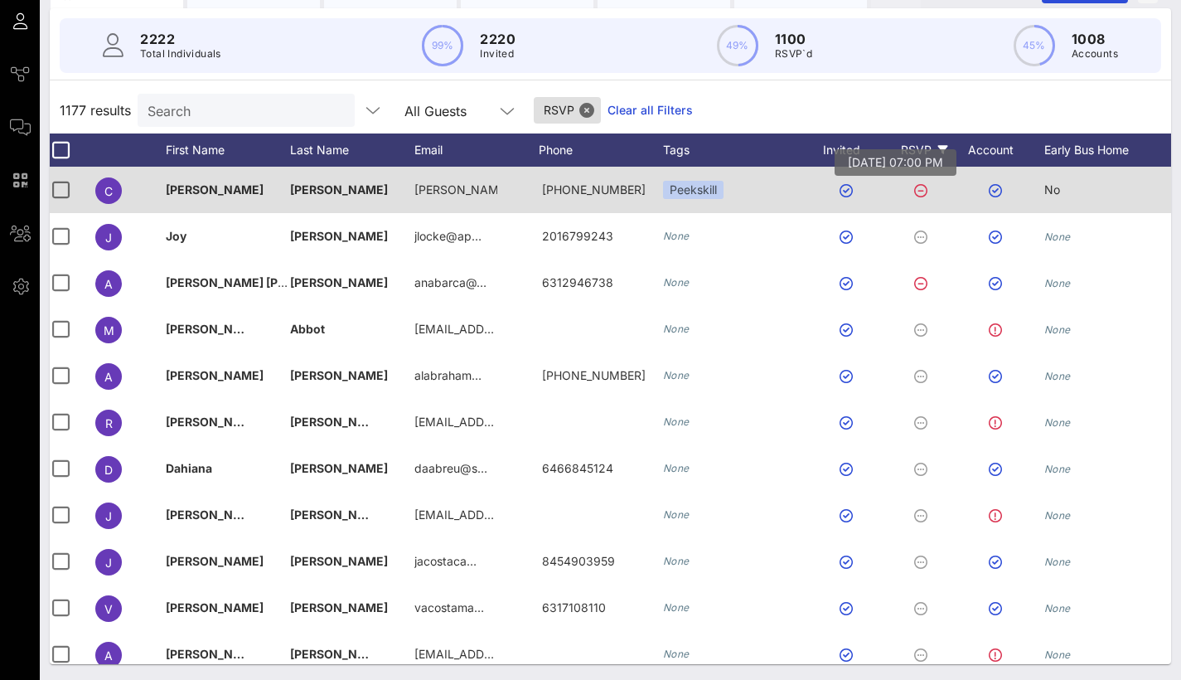
click at [919, 192] on icon at bounding box center [920, 190] width 13 height 13
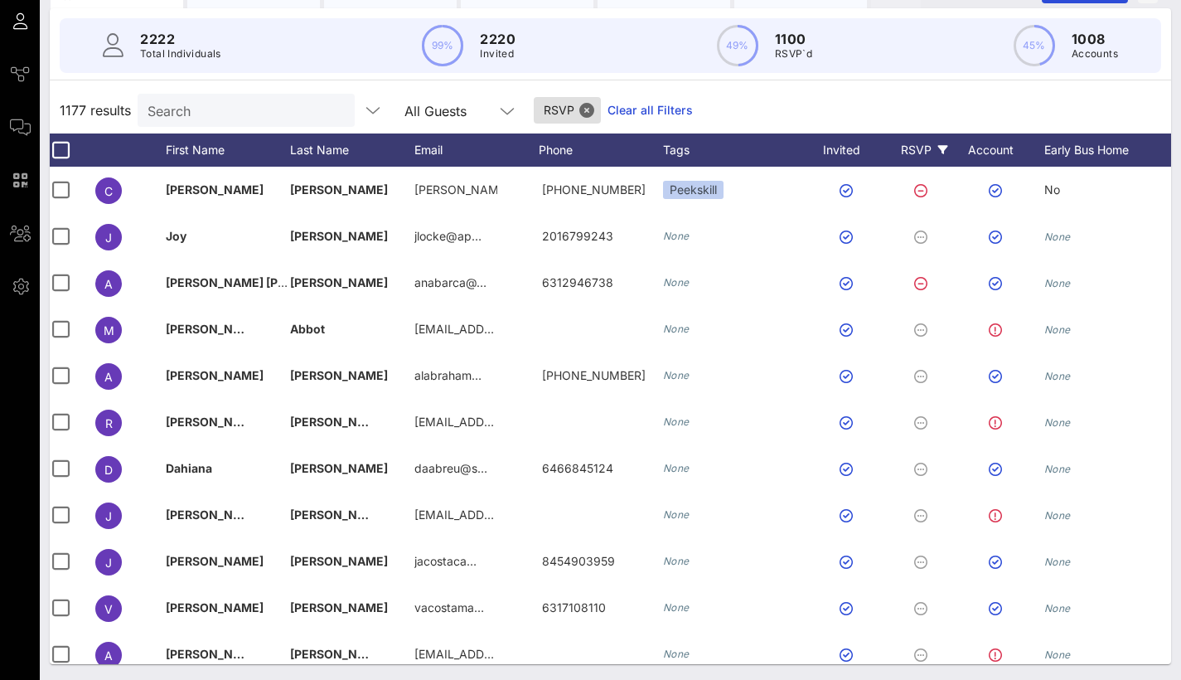
click at [930, 148] on div "RSVP" at bounding box center [924, 149] width 58 height 33
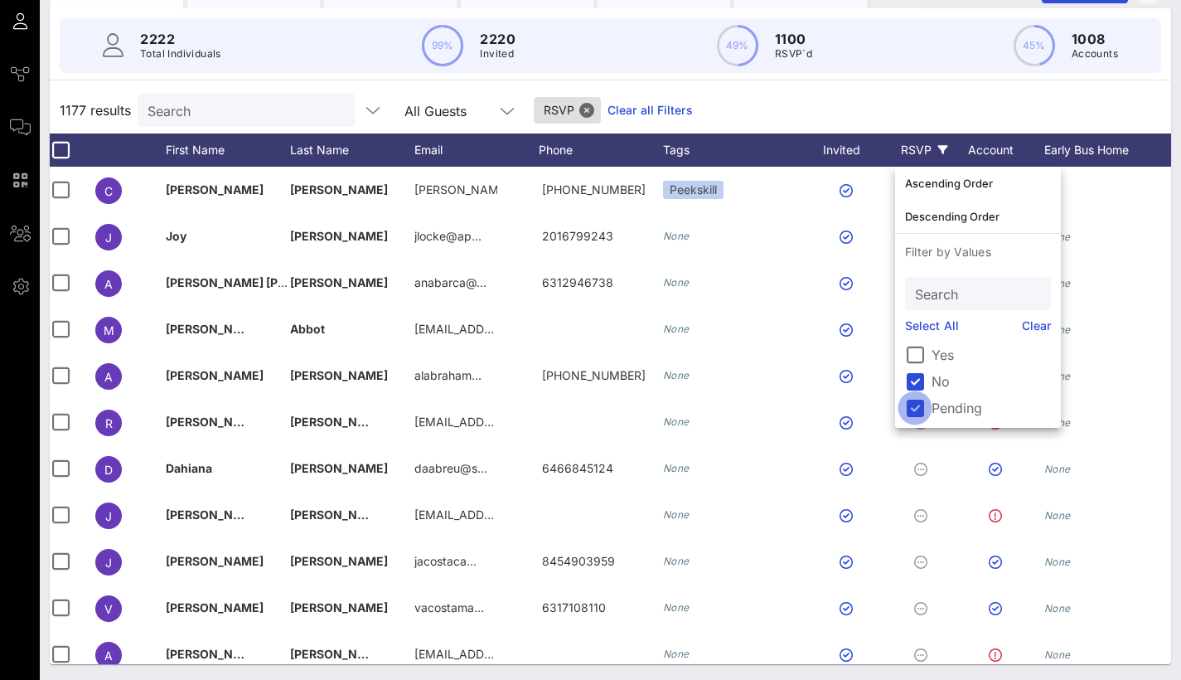
click at [918, 408] on div at bounding box center [915, 408] width 28 height 28
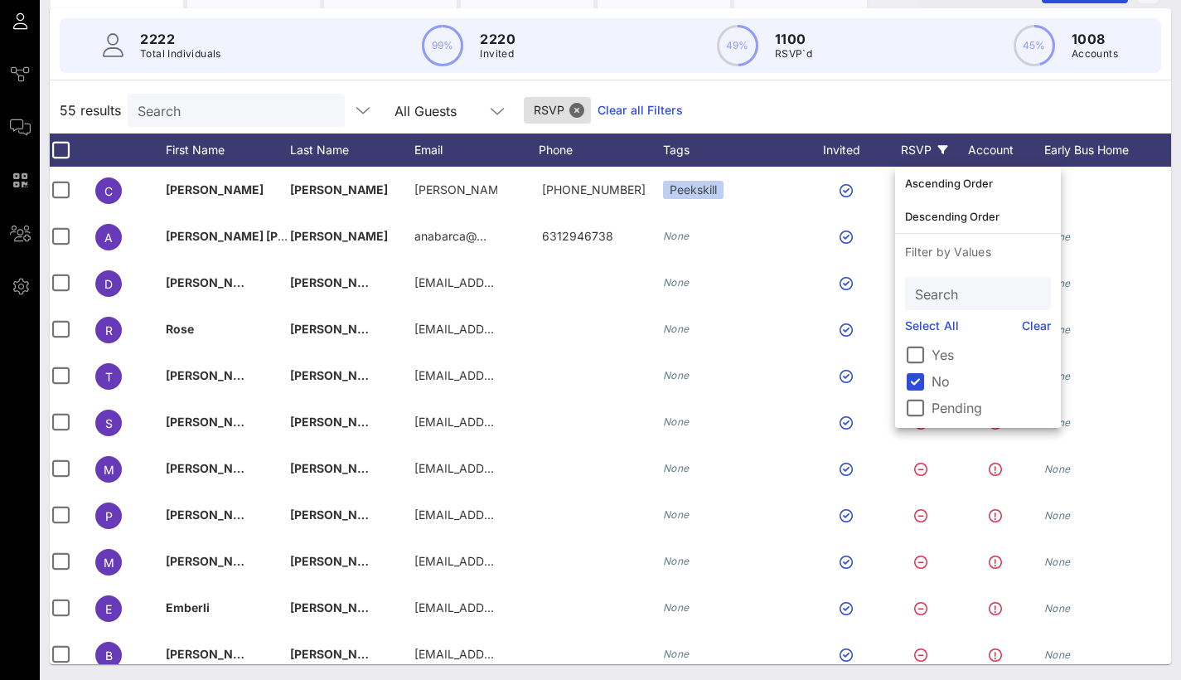
click at [900, 91] on div "55 results Search All Guests RSVP Clear all Filters" at bounding box center [611, 110] width 1122 height 46
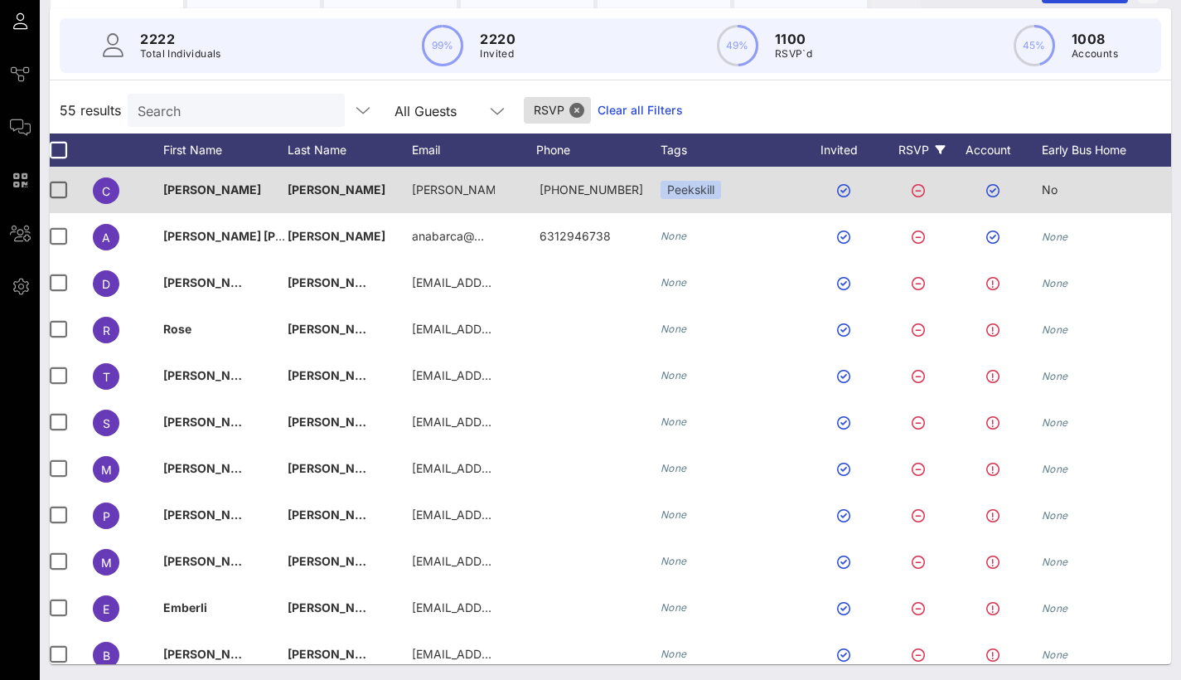
scroll to position [0, 10]
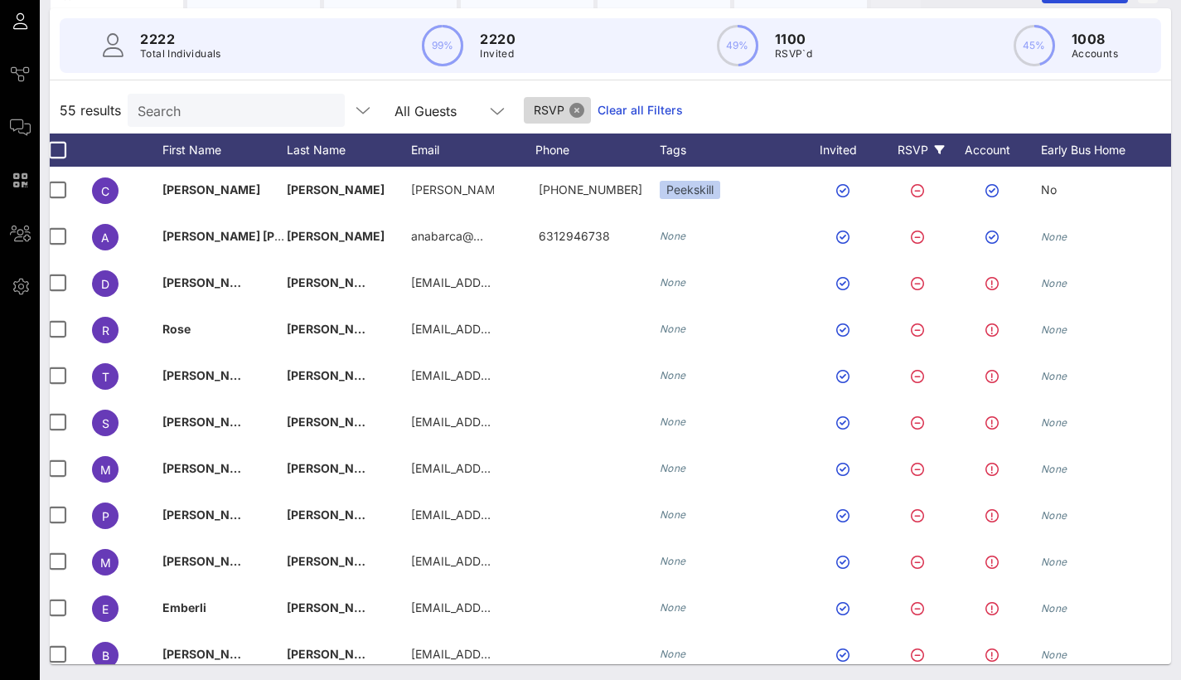
click at [577, 104] on button "Close" at bounding box center [577, 110] width 15 height 15
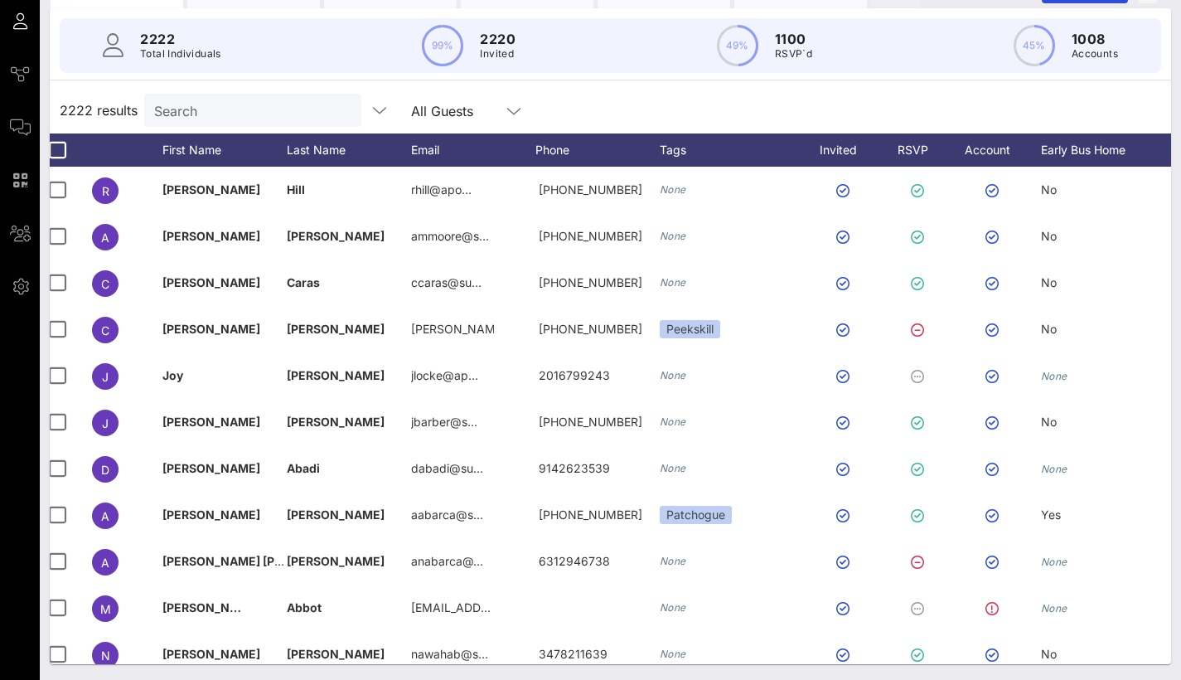
scroll to position [0, 0]
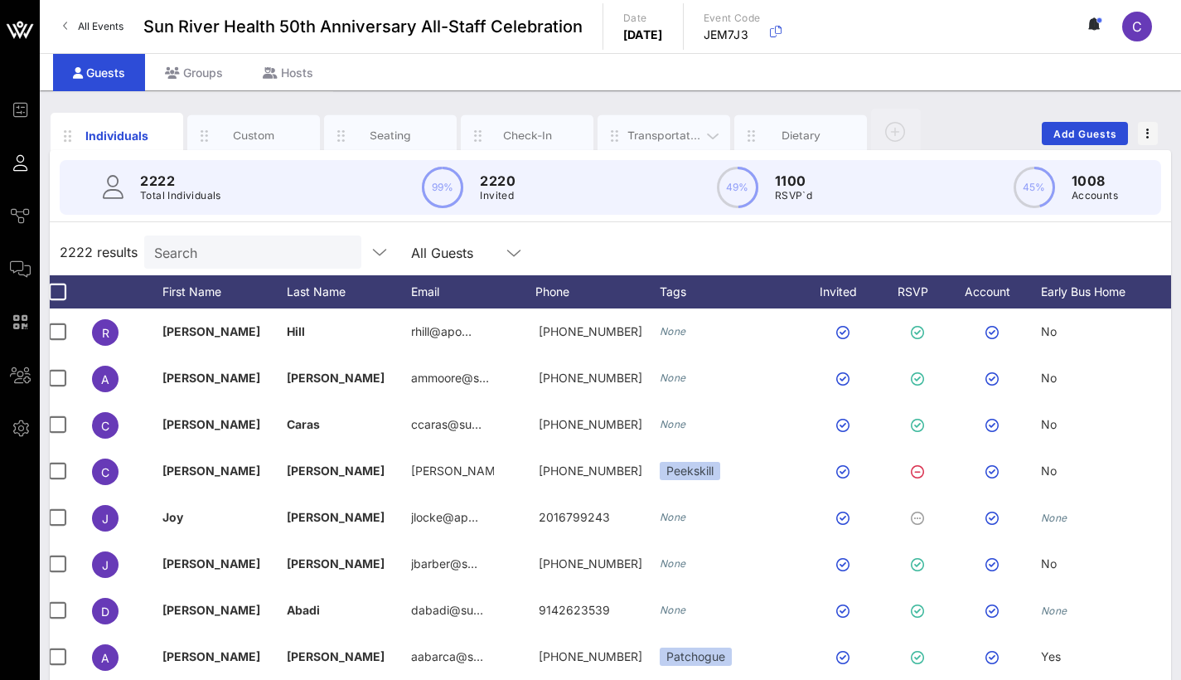
click at [664, 131] on div "Transportation" at bounding box center [665, 136] width 74 height 16
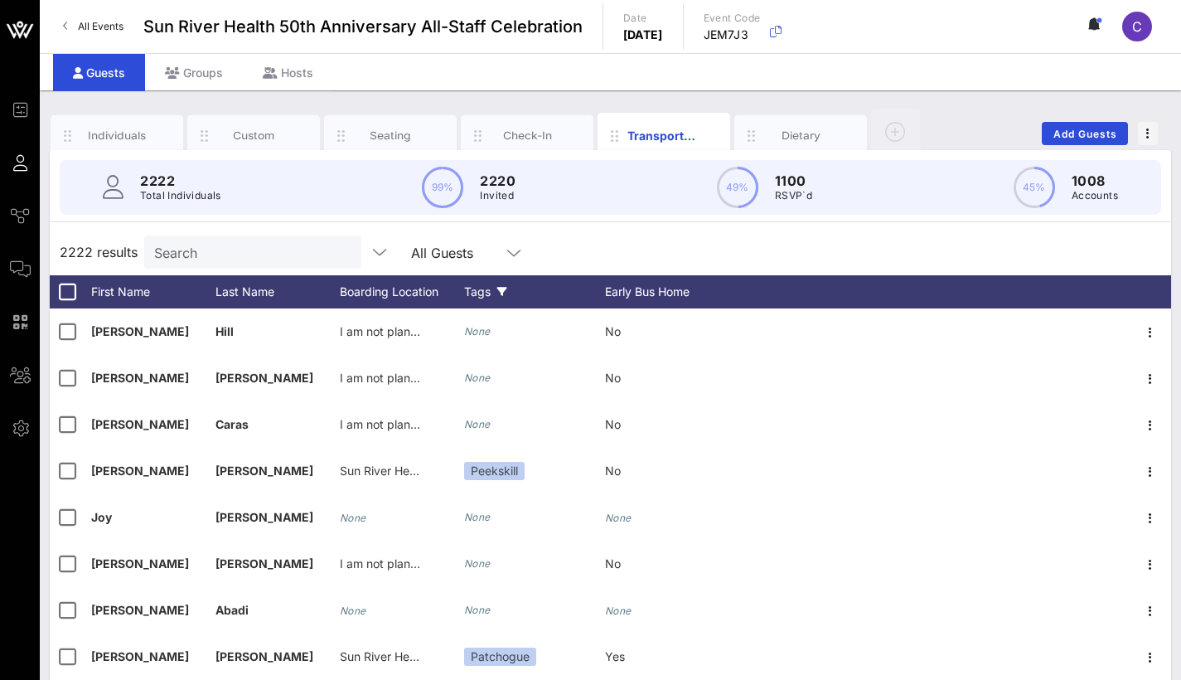
click at [483, 294] on div "Tags" at bounding box center [534, 291] width 141 height 33
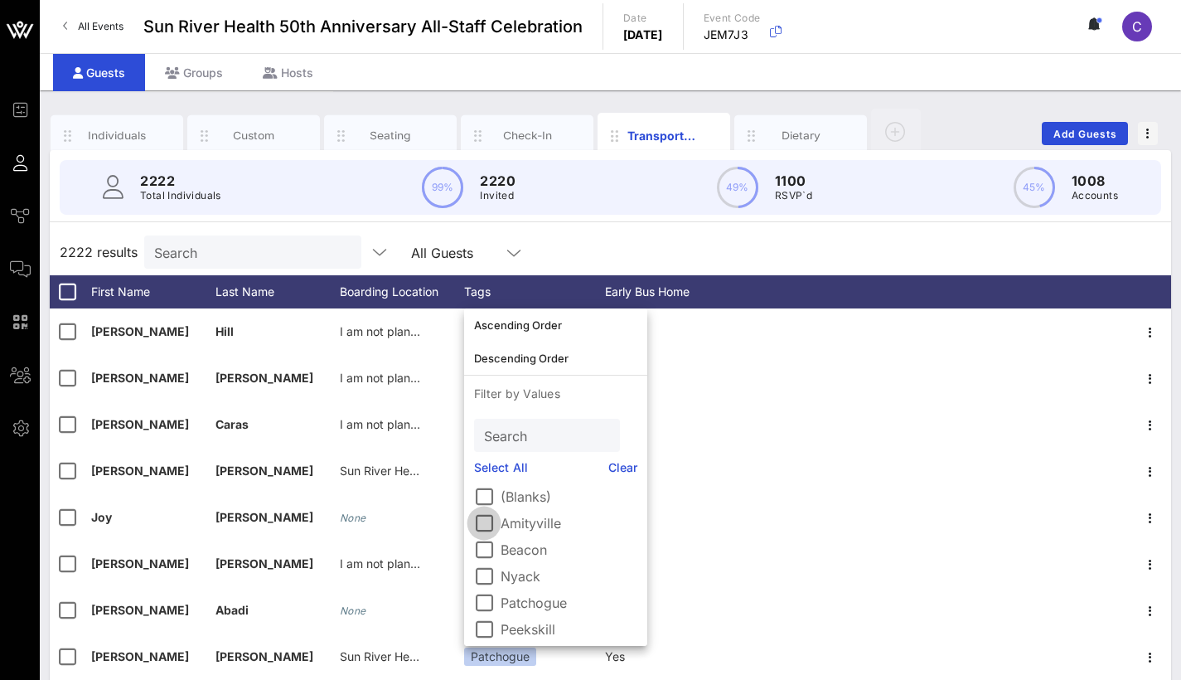
click at [488, 525] on div at bounding box center [484, 523] width 28 height 28
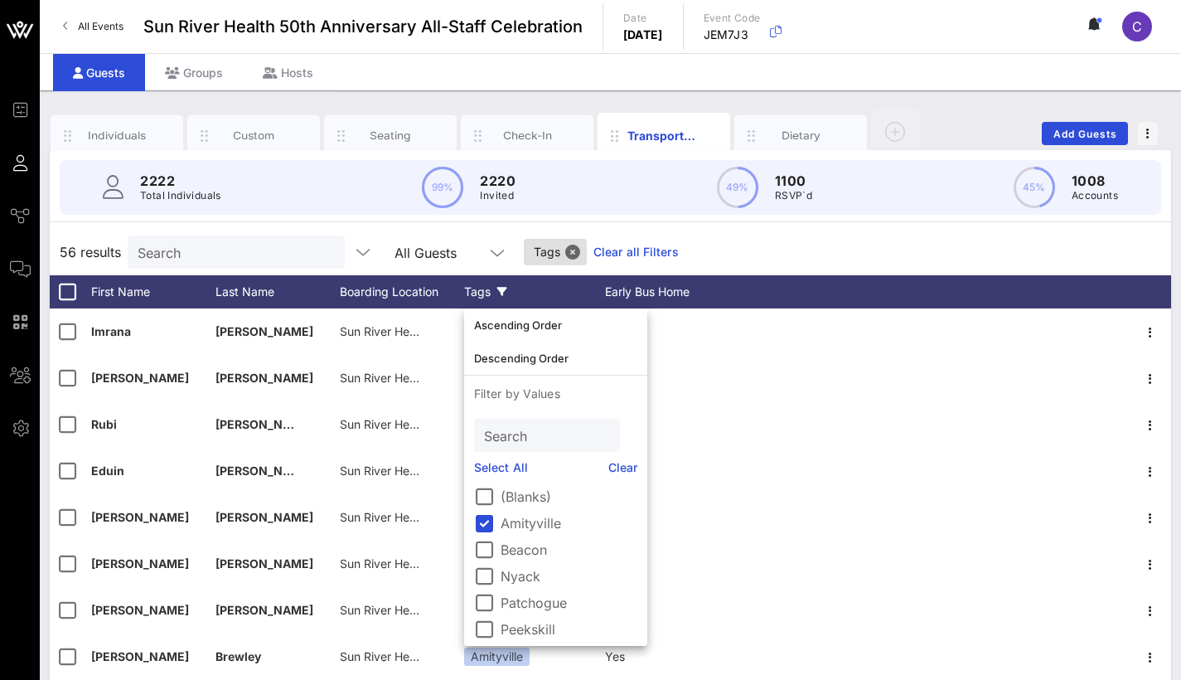
click at [799, 264] on div "56 results Search All Guests Tags Clear all Filters" at bounding box center [611, 252] width 1122 height 46
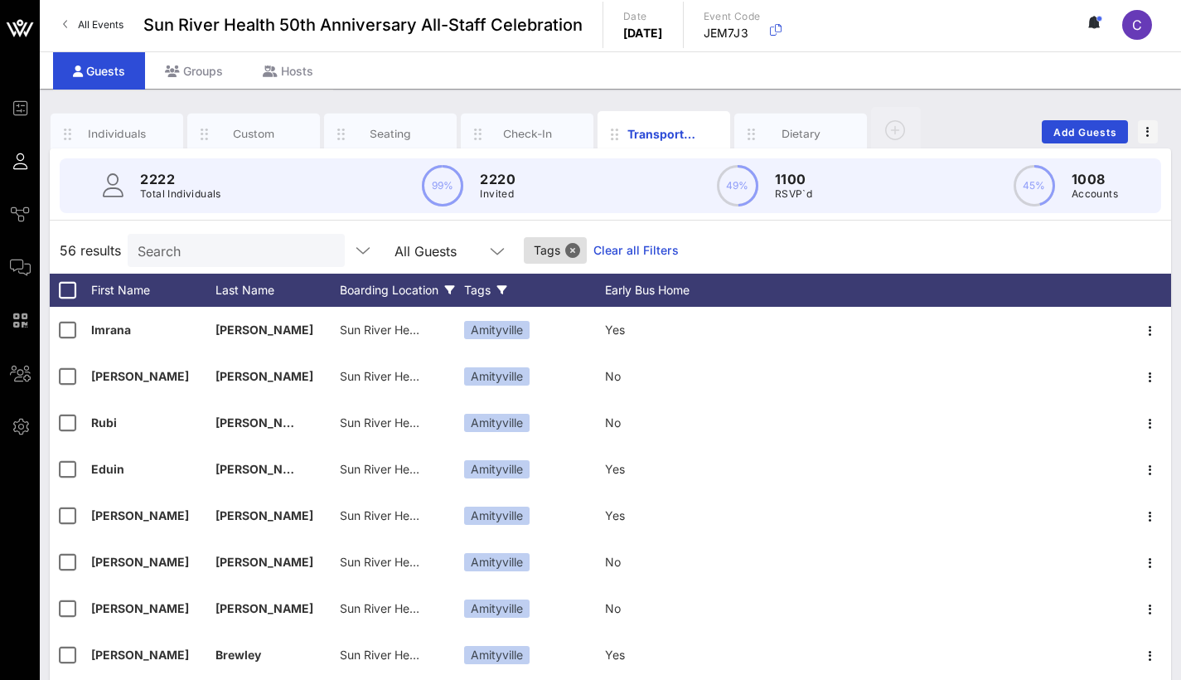
scroll to position [7, 1]
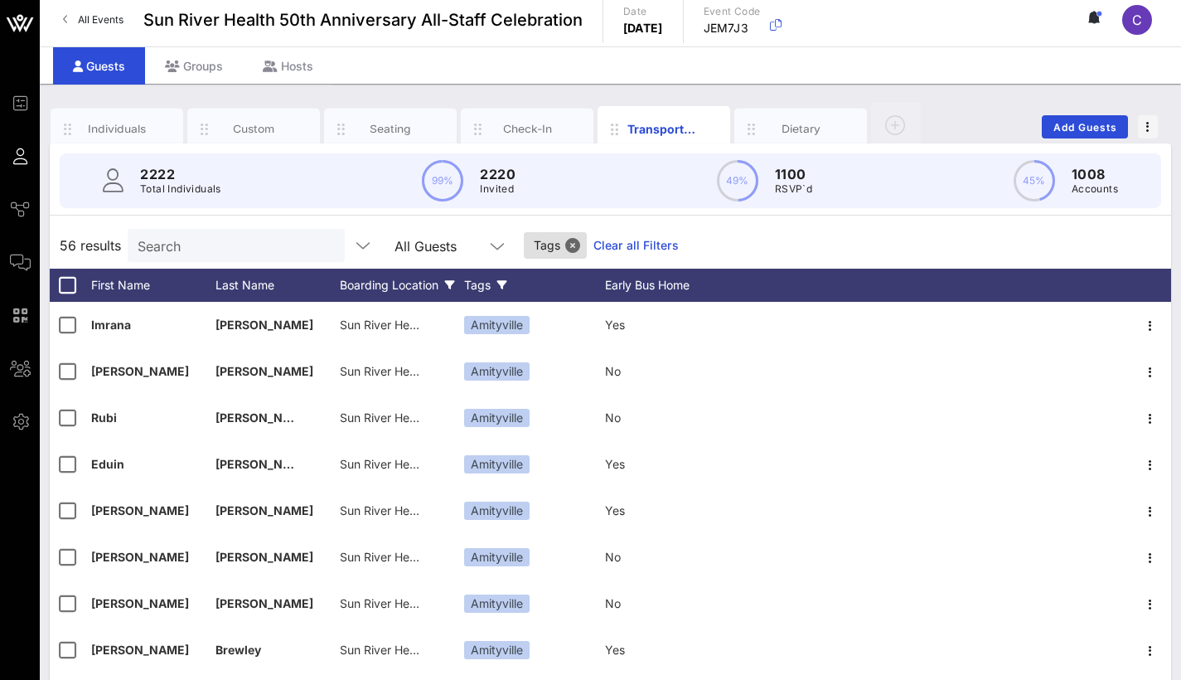
click at [375, 297] on div "Boarding Location" at bounding box center [402, 285] width 124 height 33
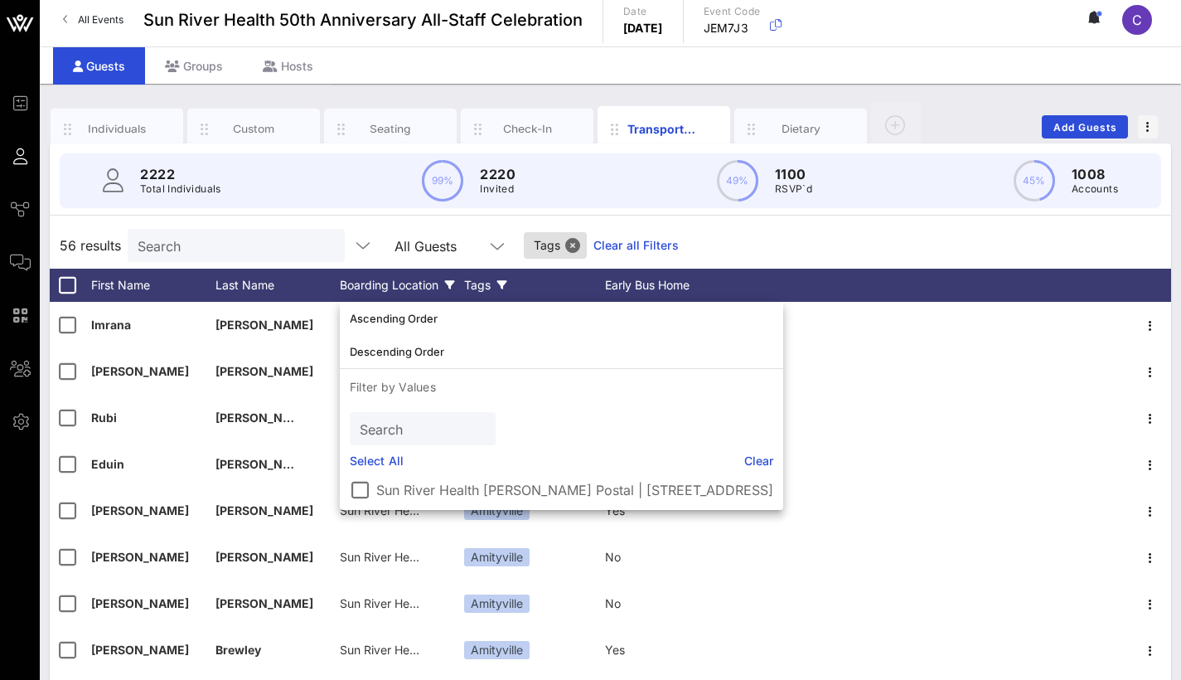
scroll to position [7, 0]
click at [357, 490] on div at bounding box center [360, 490] width 28 height 28
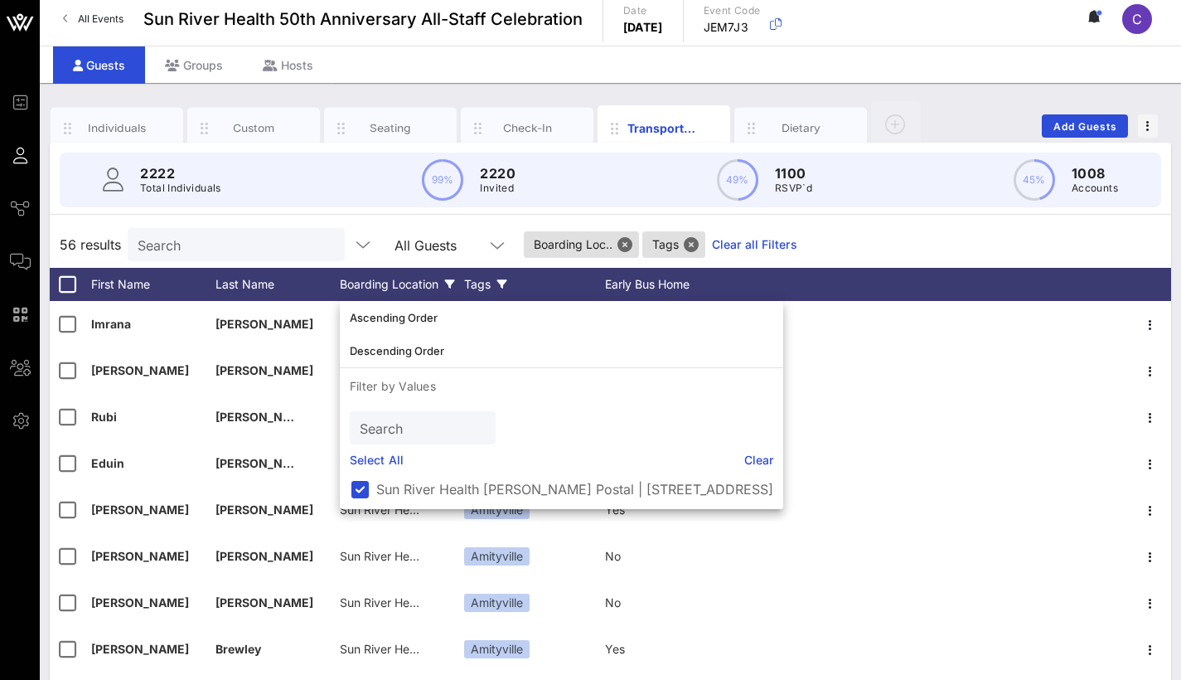
click at [864, 240] on div "56 results Search All Guests Boarding Loc.. Tags Clear all Filters" at bounding box center [611, 244] width 1122 height 46
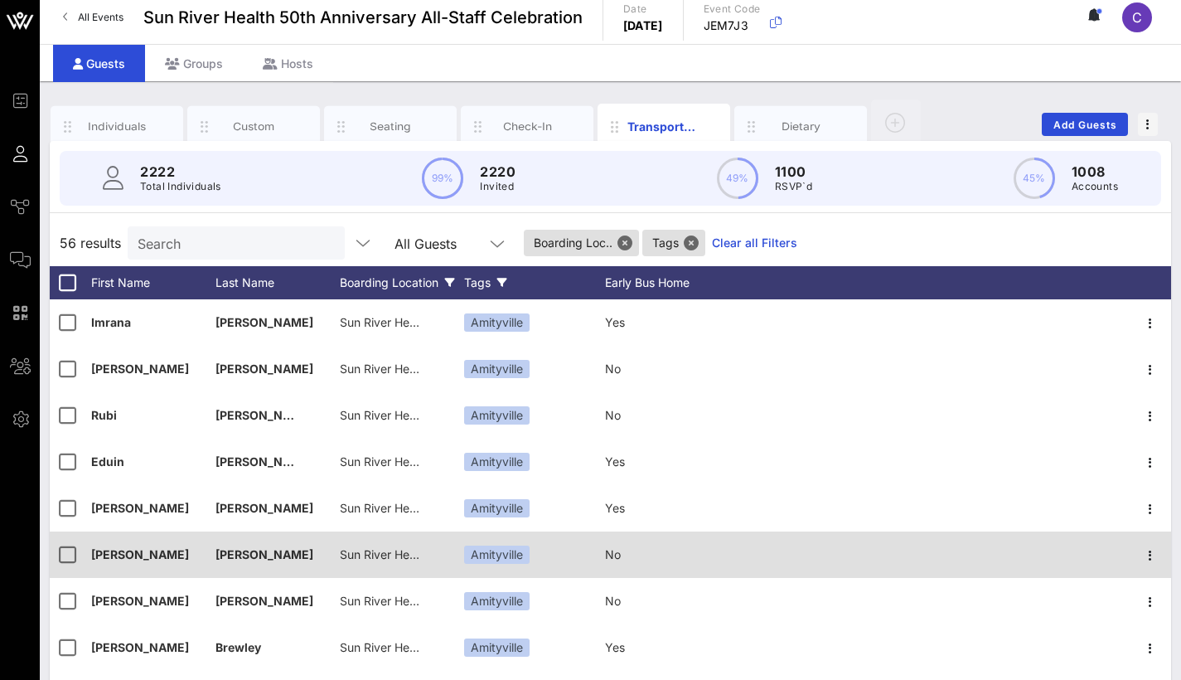
scroll to position [9, 0]
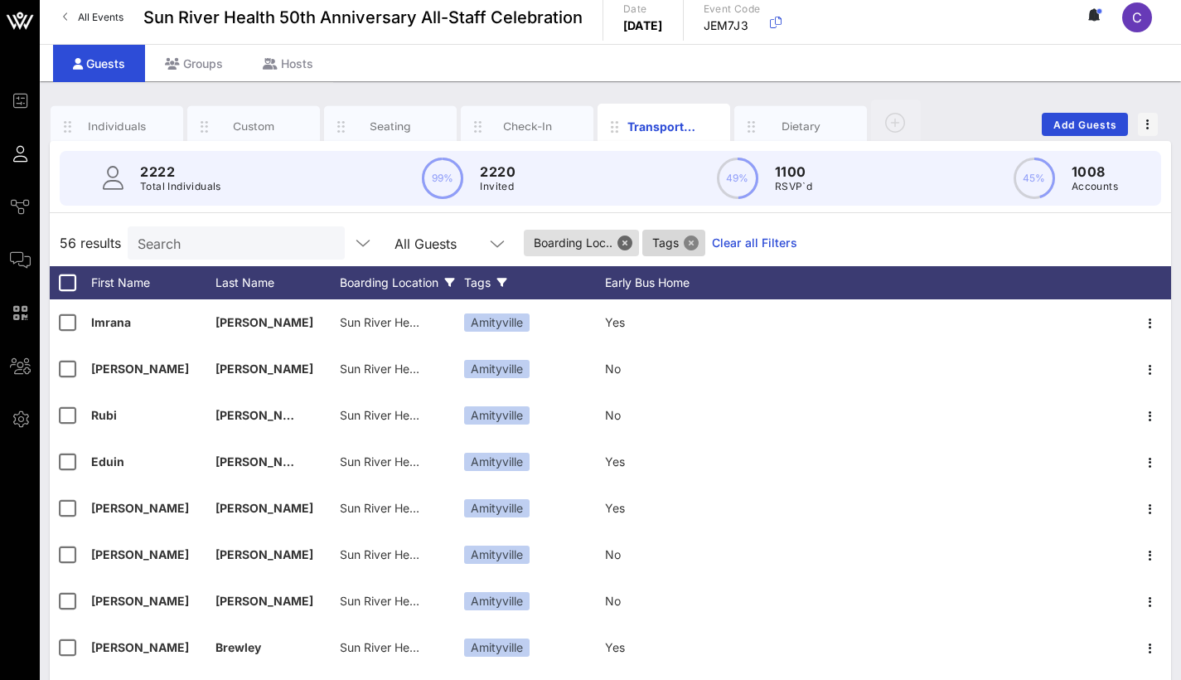
click at [696, 245] on button "Close" at bounding box center [691, 242] width 15 height 15
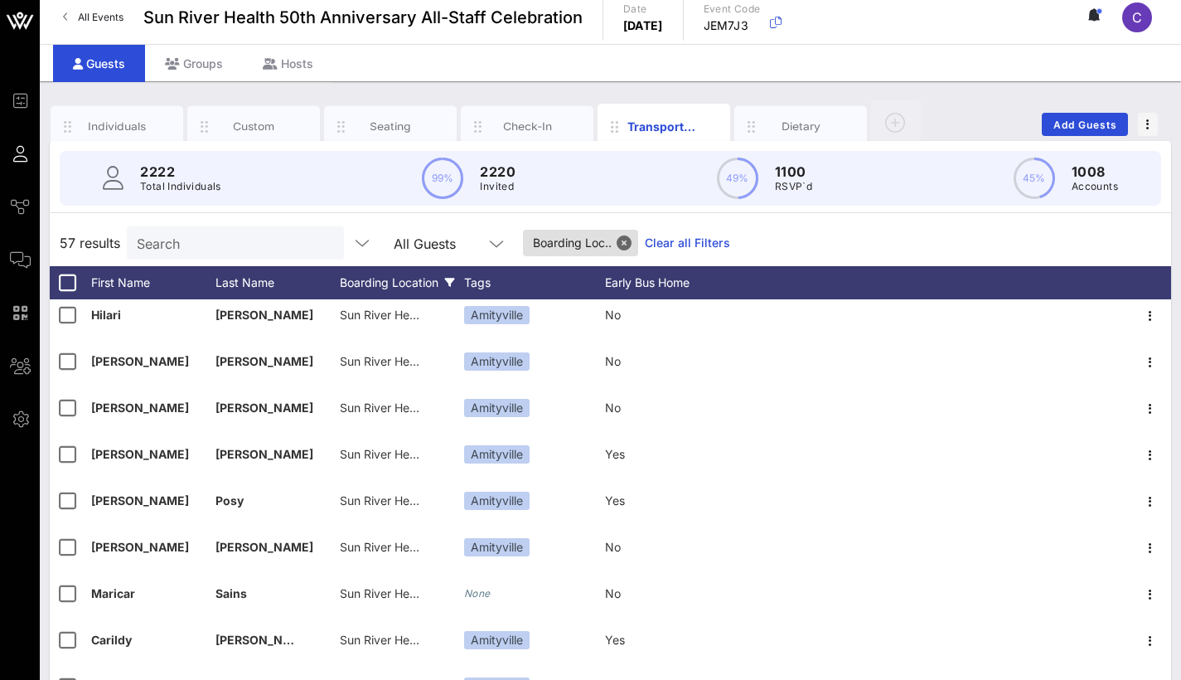
scroll to position [0, 0]
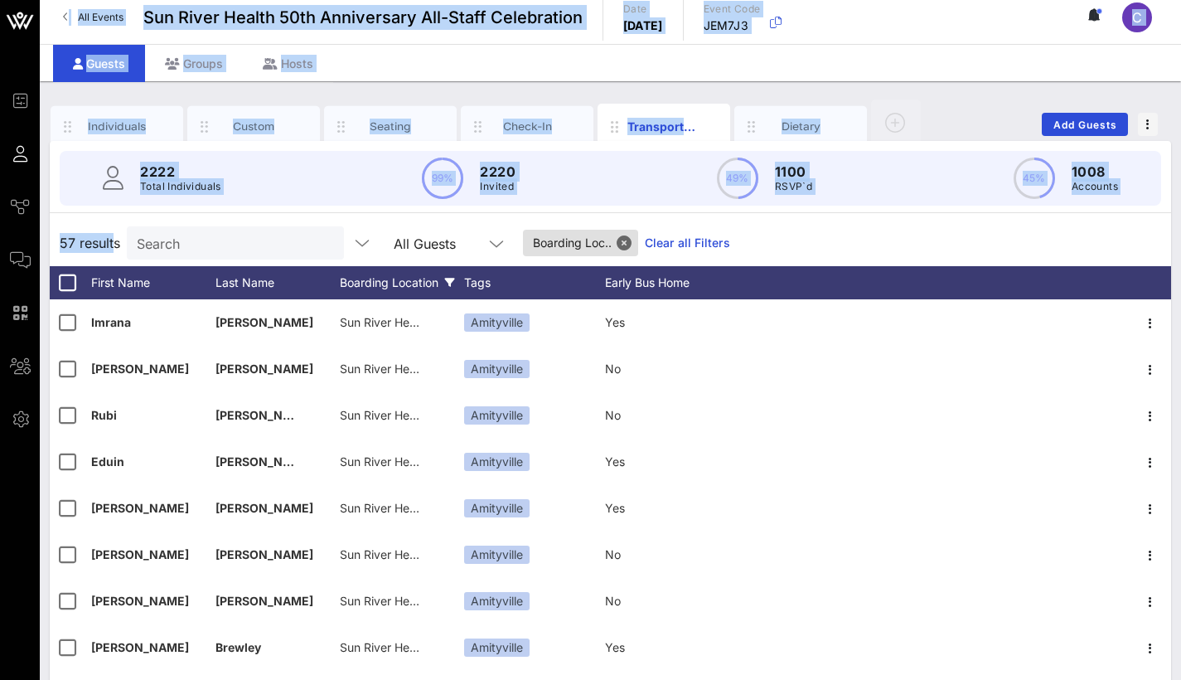
drag, startPoint x: 116, startPoint y: 237, endPoint x: 41, endPoint y: 233, distance: 75.6
click at [40, 233] on div "Individuals Custom Seating Check-In Transportation Dietary Add Guests 2222 Tota…" at bounding box center [611, 447] width 1142 height 732
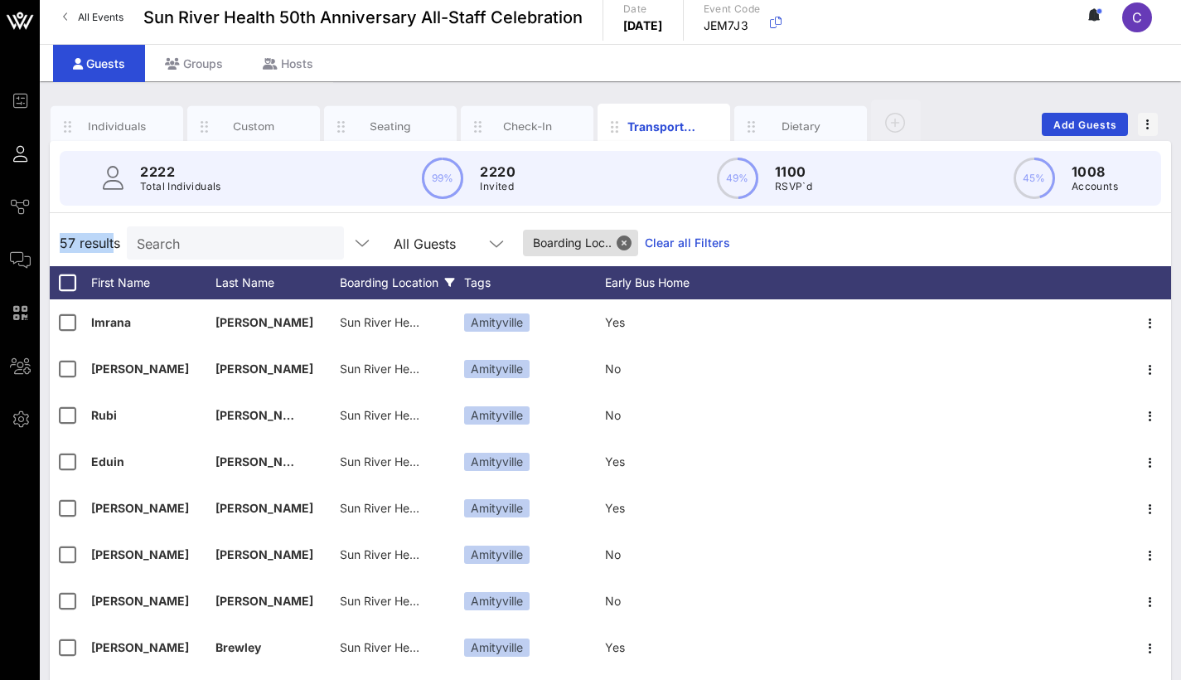
click at [128, 245] on div "Search" at bounding box center [235, 242] width 217 height 33
drag, startPoint x: 114, startPoint y: 244, endPoint x: 76, endPoint y: 241, distance: 38.2
click at [71, 242] on span "57 results" at bounding box center [90, 243] width 61 height 20
click at [429, 286] on div "Boarding Location" at bounding box center [402, 282] width 124 height 33
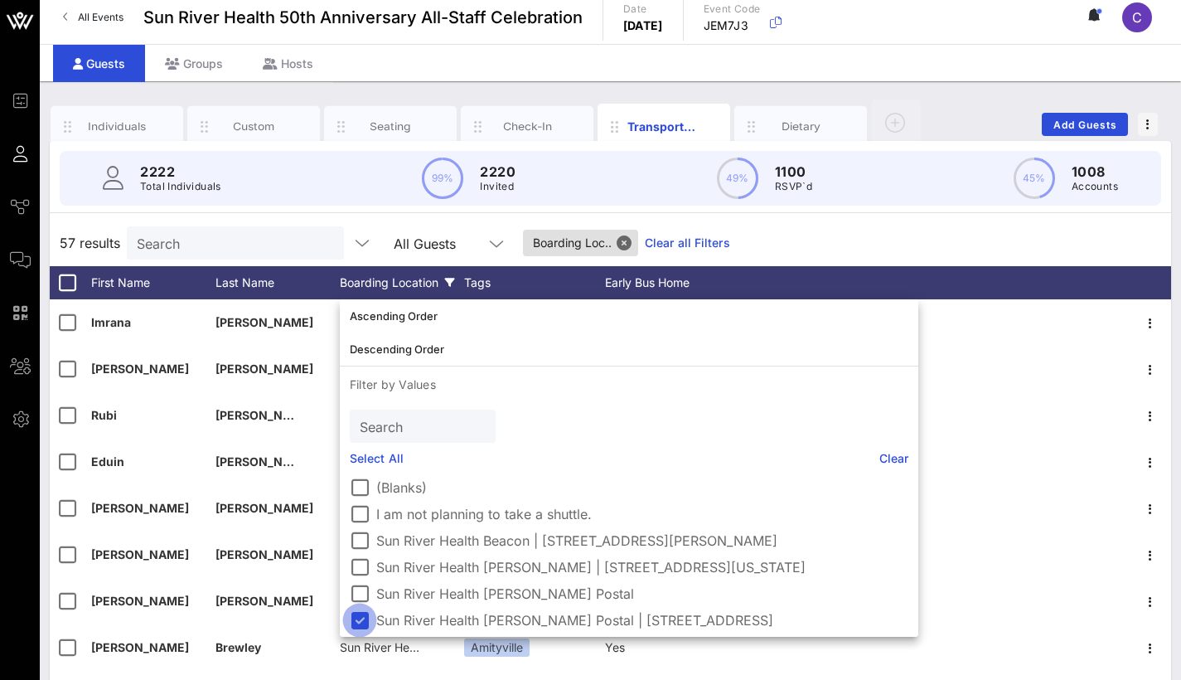
click at [362, 617] on div at bounding box center [360, 620] width 28 height 28
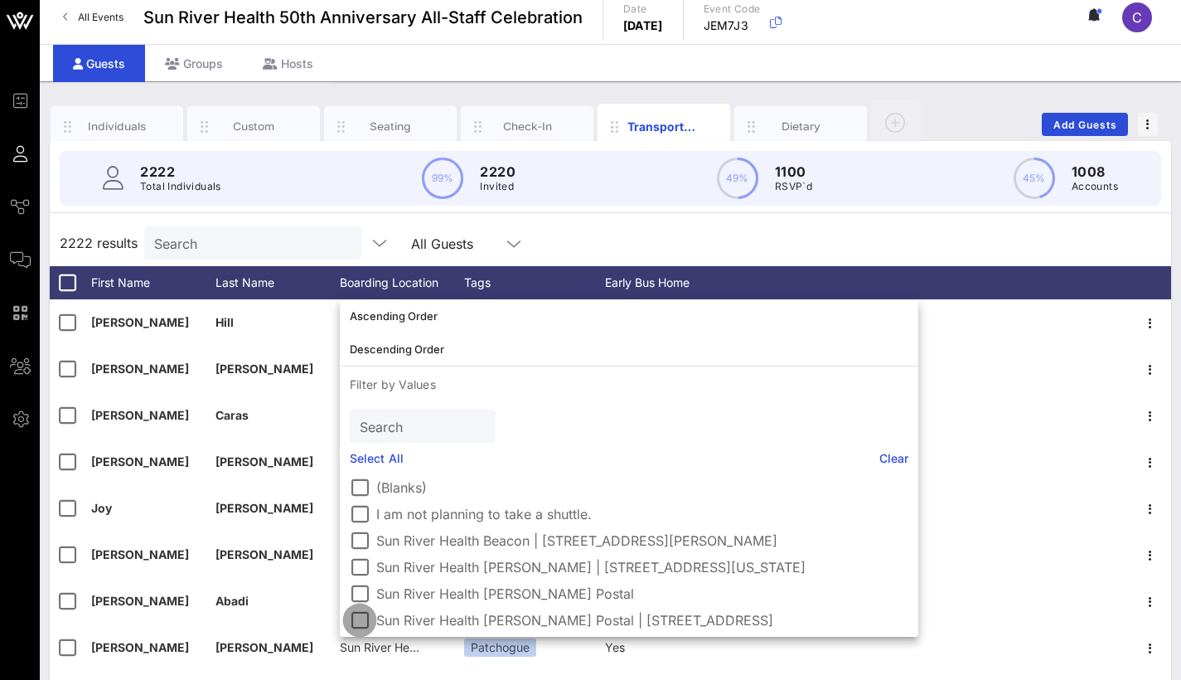
click at [362, 617] on div at bounding box center [360, 620] width 28 height 28
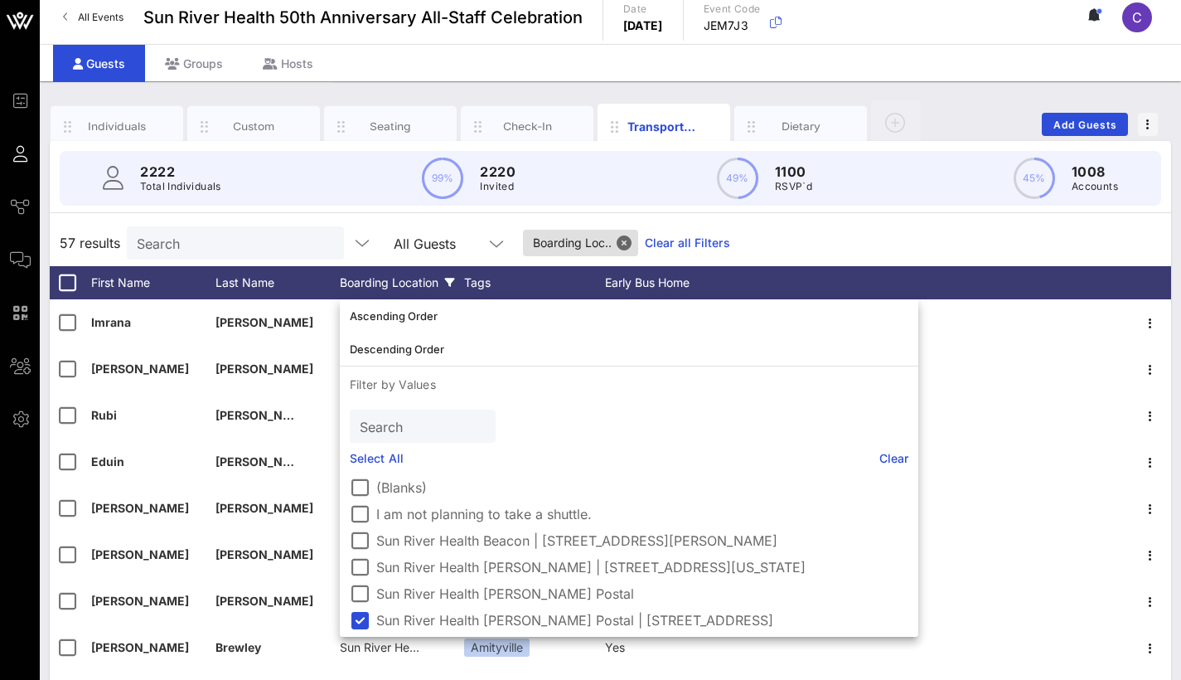
click at [116, 236] on span "57 results" at bounding box center [90, 243] width 61 height 20
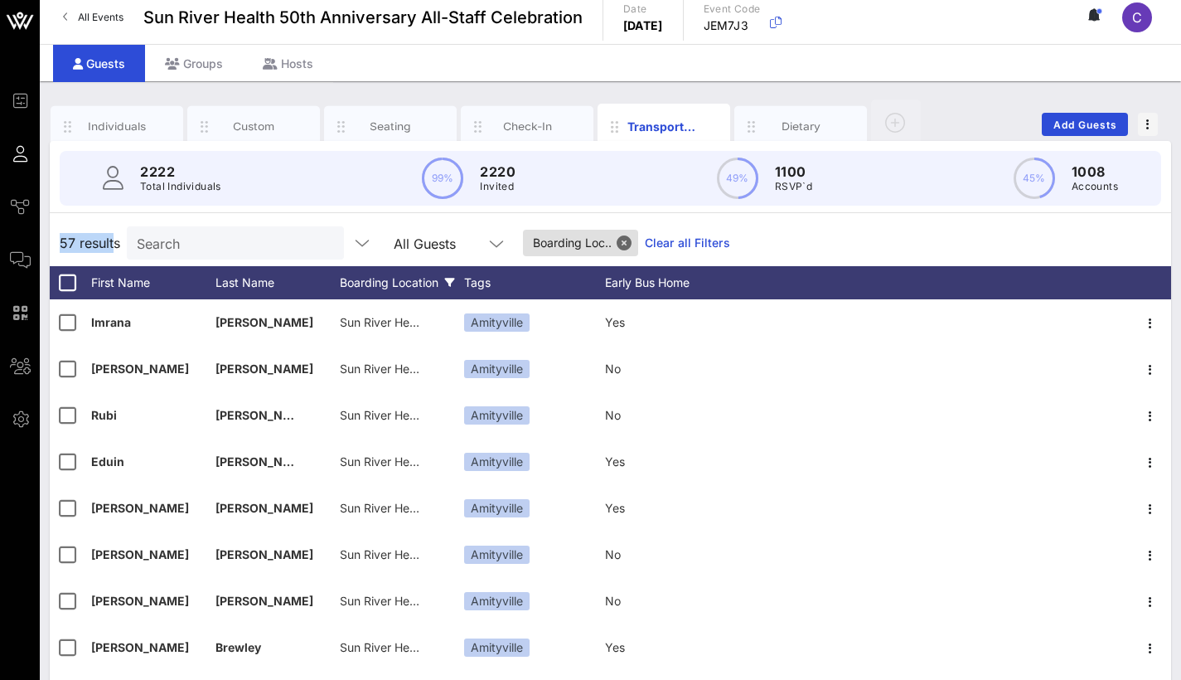
drag, startPoint x: 117, startPoint y: 240, endPoint x: 61, endPoint y: 240, distance: 56.4
click at [61, 240] on span "57 results" at bounding box center [90, 243] width 61 height 20
drag, startPoint x: 61, startPoint y: 240, endPoint x: 115, endPoint y: 241, distance: 53.9
click at [118, 241] on span "57 results" at bounding box center [90, 243] width 61 height 20
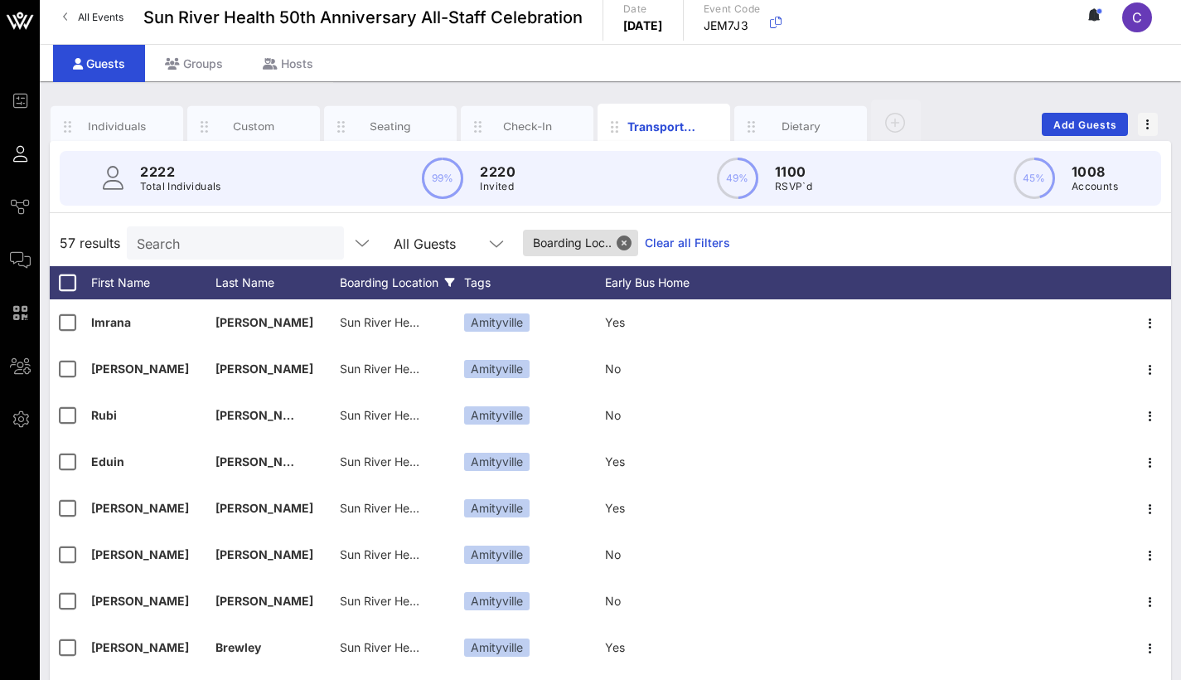
click at [420, 274] on div "Boarding Location" at bounding box center [402, 282] width 124 height 33
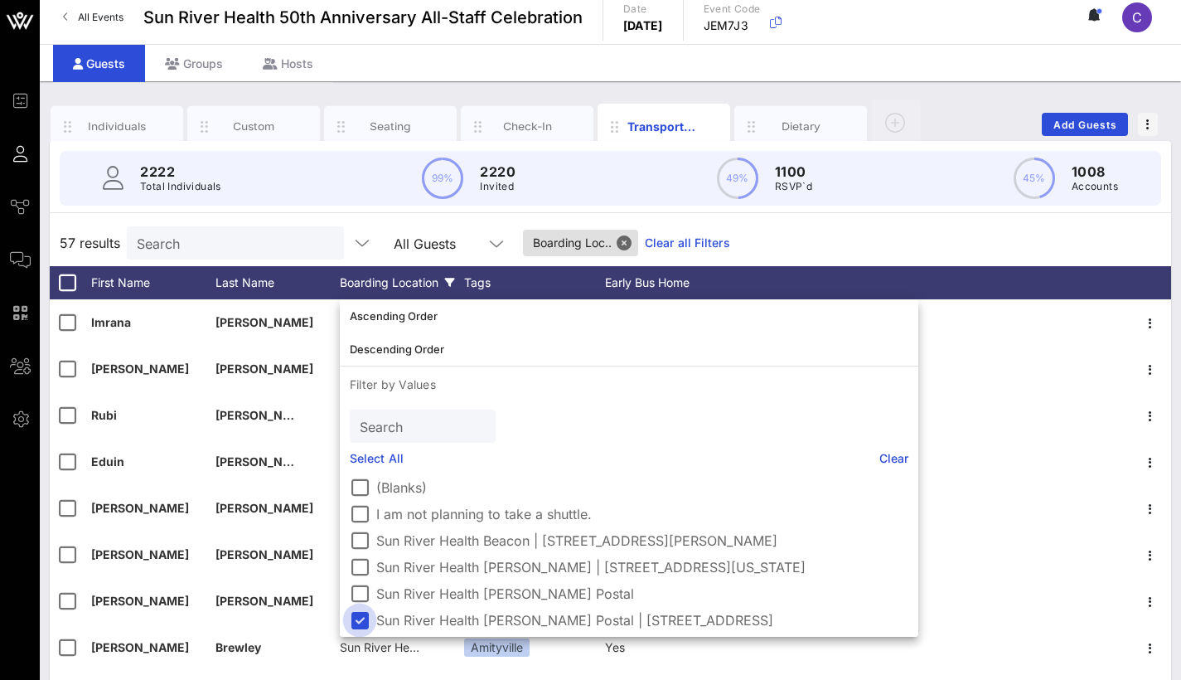
click at [363, 616] on div at bounding box center [360, 620] width 28 height 28
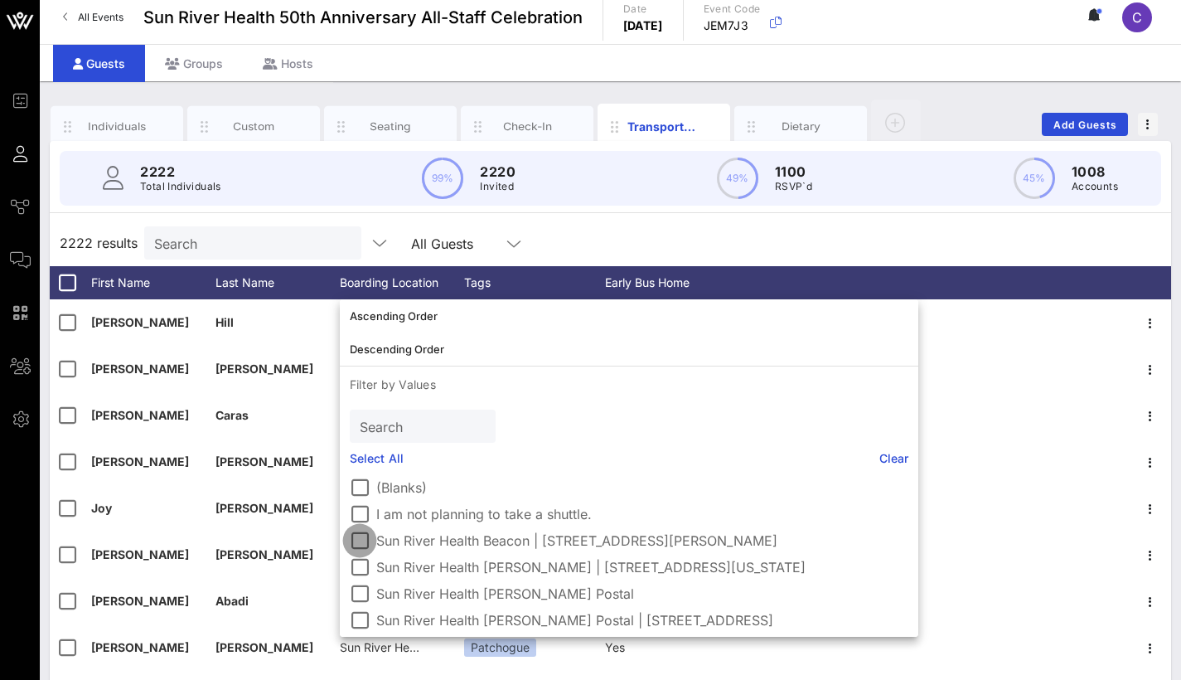
click at [361, 536] on div at bounding box center [360, 540] width 28 height 28
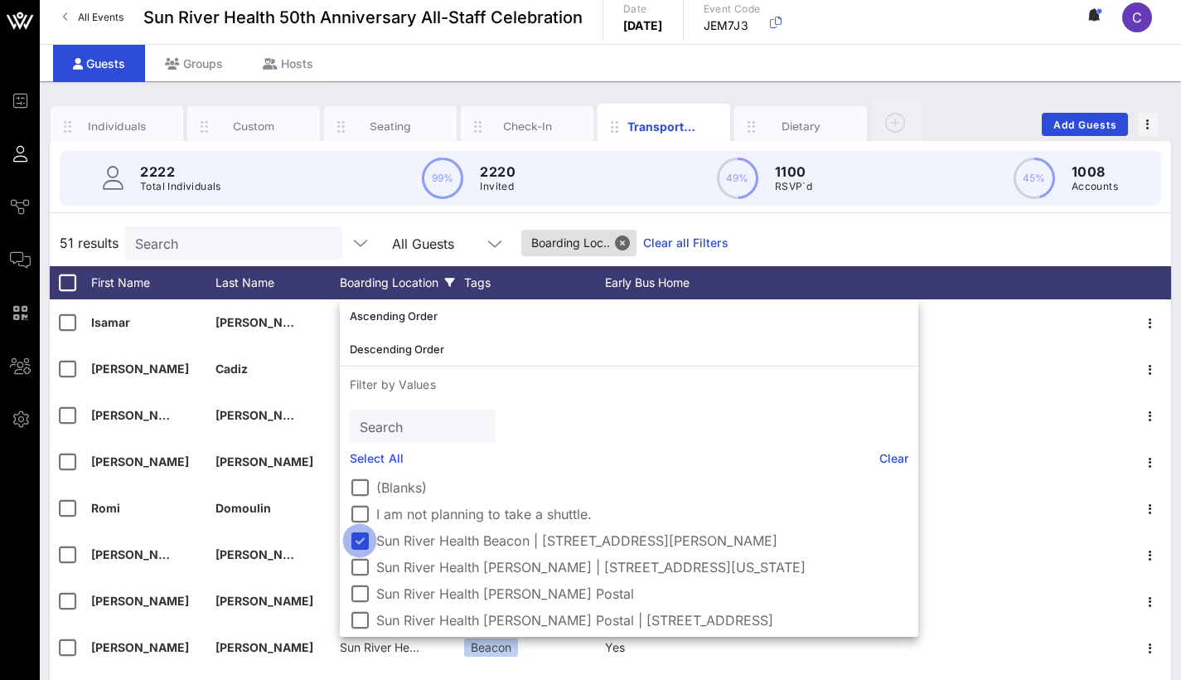
click at [362, 541] on div at bounding box center [360, 540] width 28 height 28
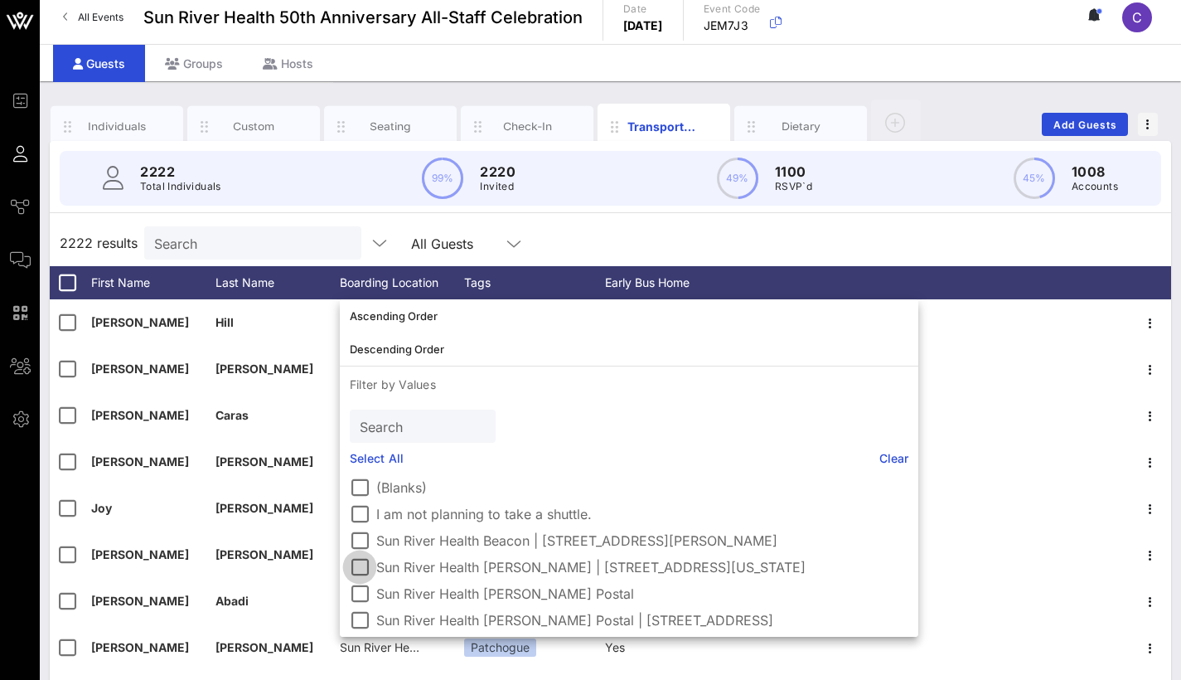
click at [363, 573] on div at bounding box center [360, 567] width 28 height 28
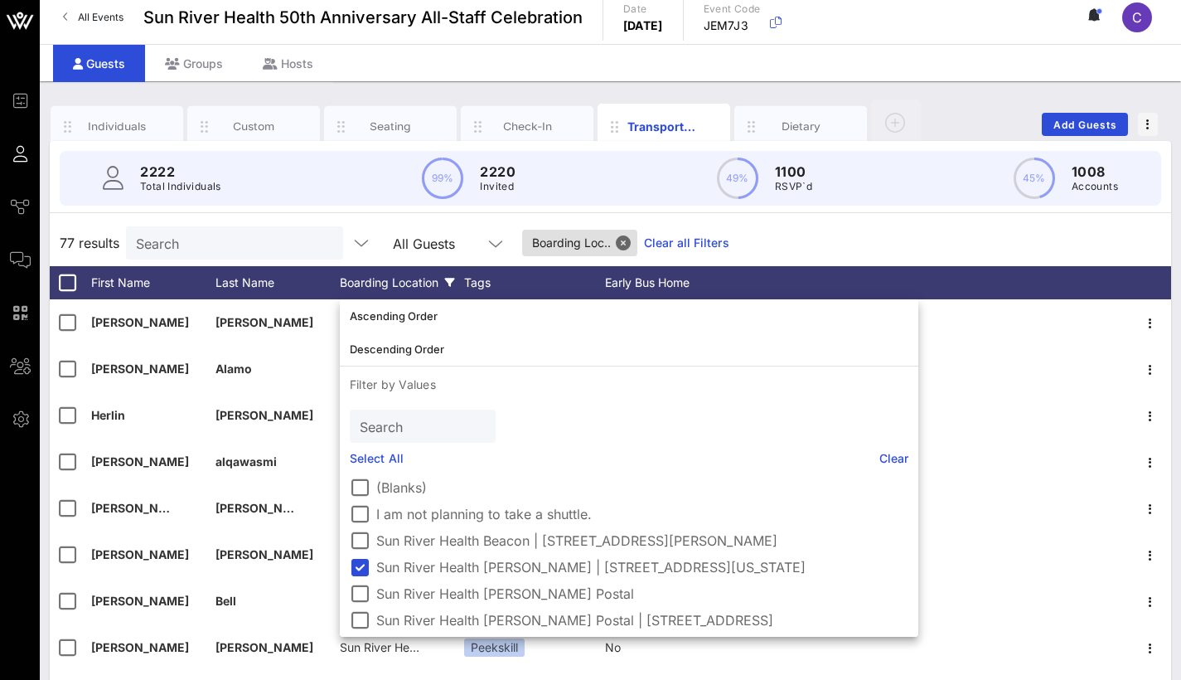
click at [839, 250] on div "77 results Search All Guests Boarding Loc.. Clear all Filters" at bounding box center [611, 243] width 1122 height 46
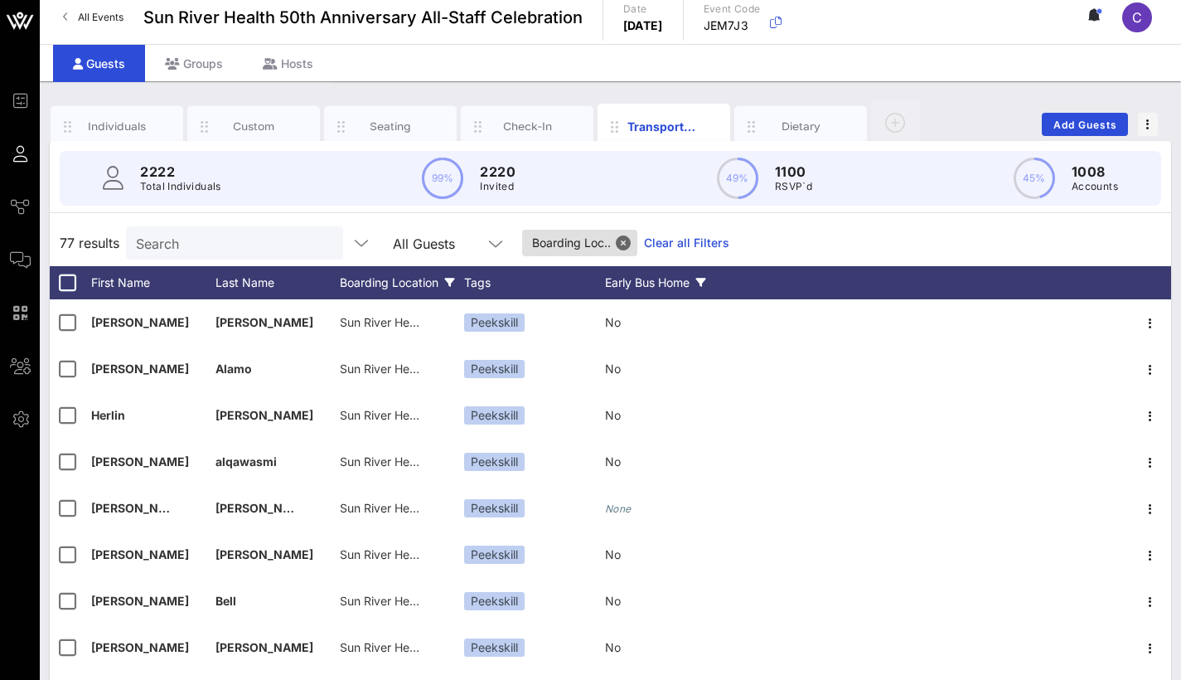
click at [692, 284] on div "Early Bus Home" at bounding box center [667, 282] width 124 height 33
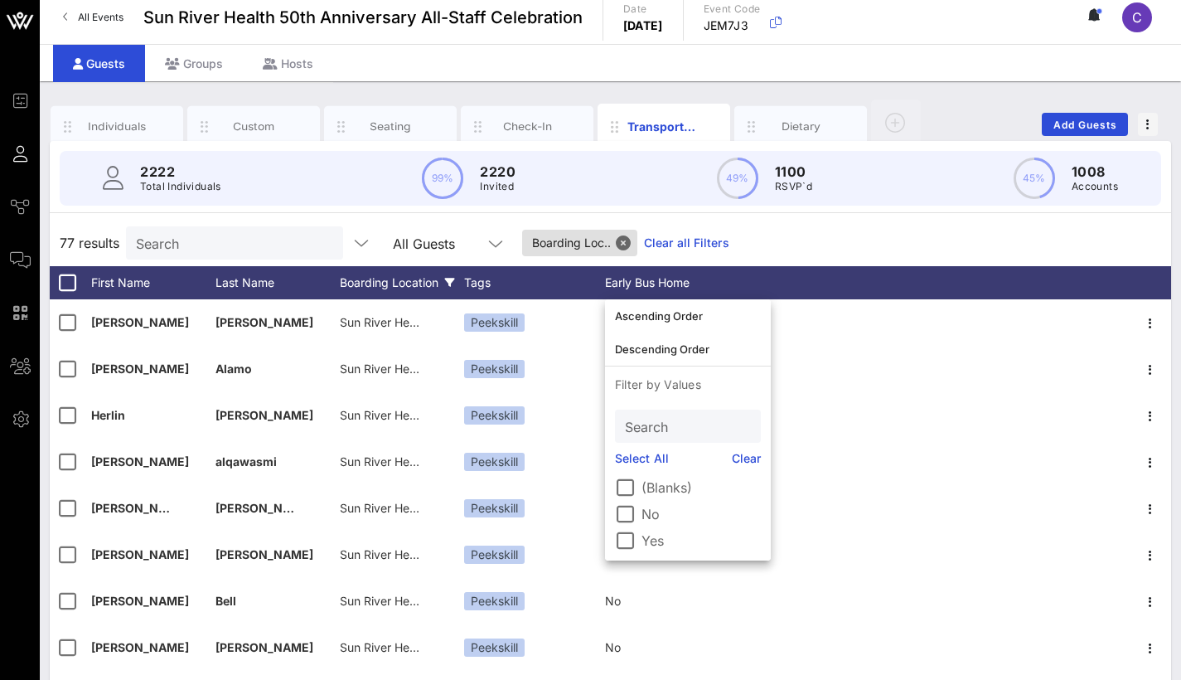
click at [830, 245] on div "77 results Search All Guests Boarding Loc.. Clear all Filters" at bounding box center [611, 243] width 1122 height 46
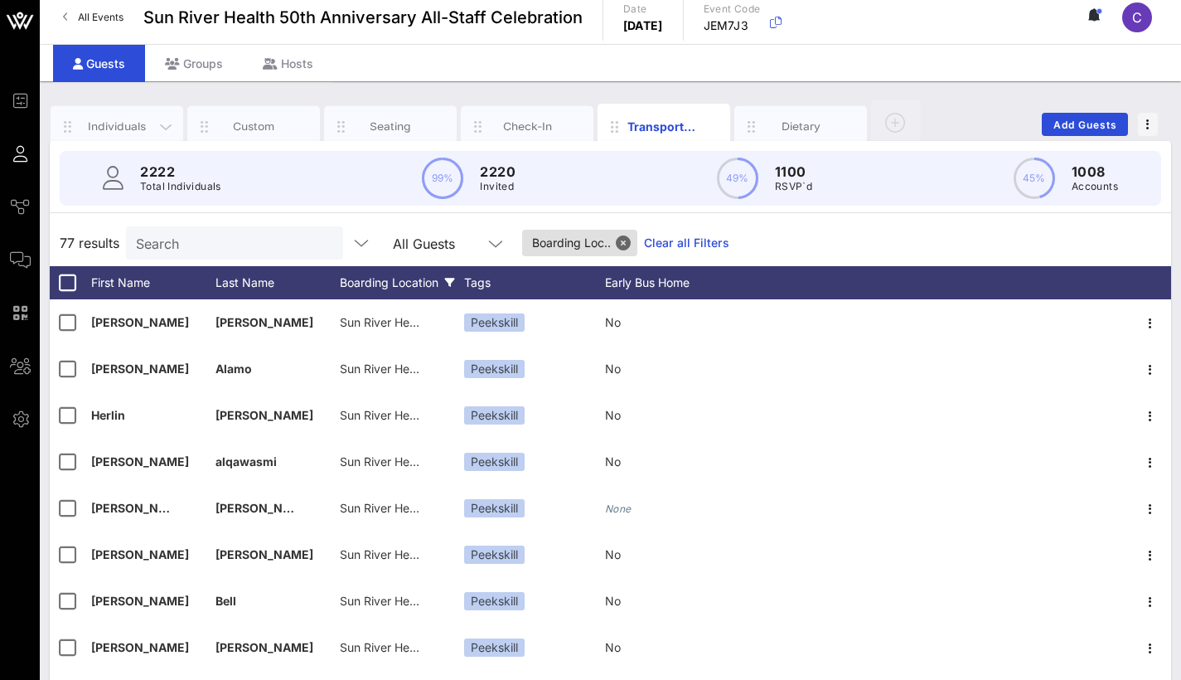
click at [122, 130] on div "Individuals" at bounding box center [117, 127] width 74 height 16
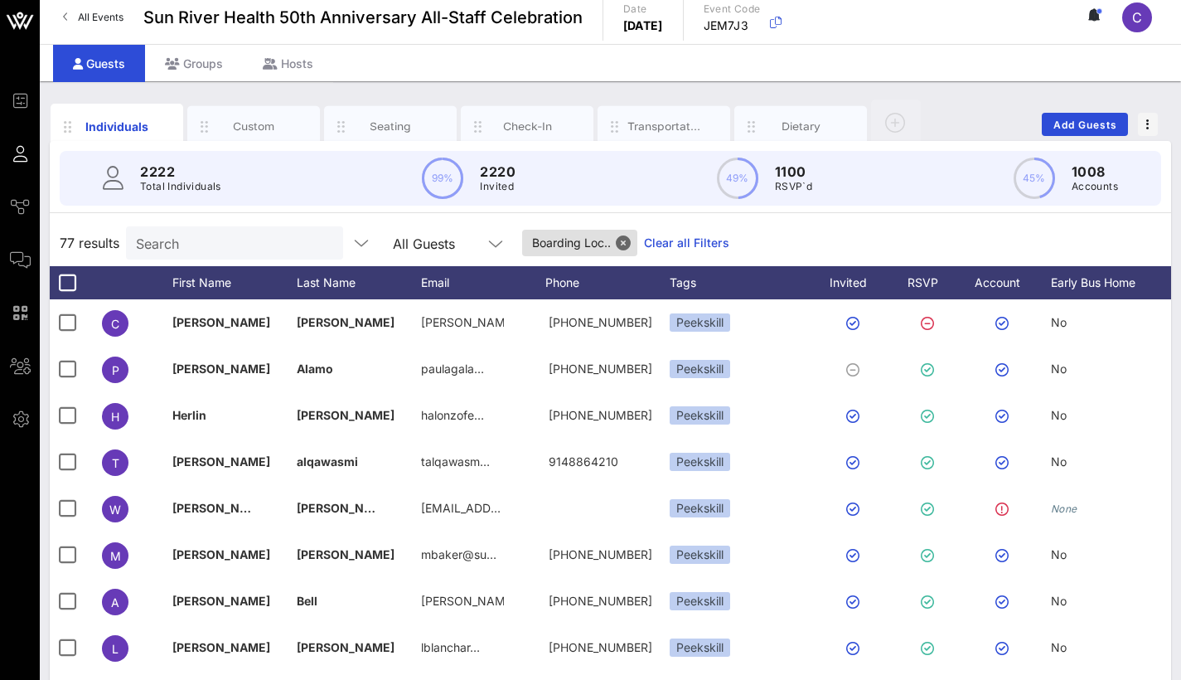
click at [104, 234] on span "77 results" at bounding box center [90, 243] width 60 height 20
click at [626, 239] on button "Close" at bounding box center [623, 242] width 15 height 15
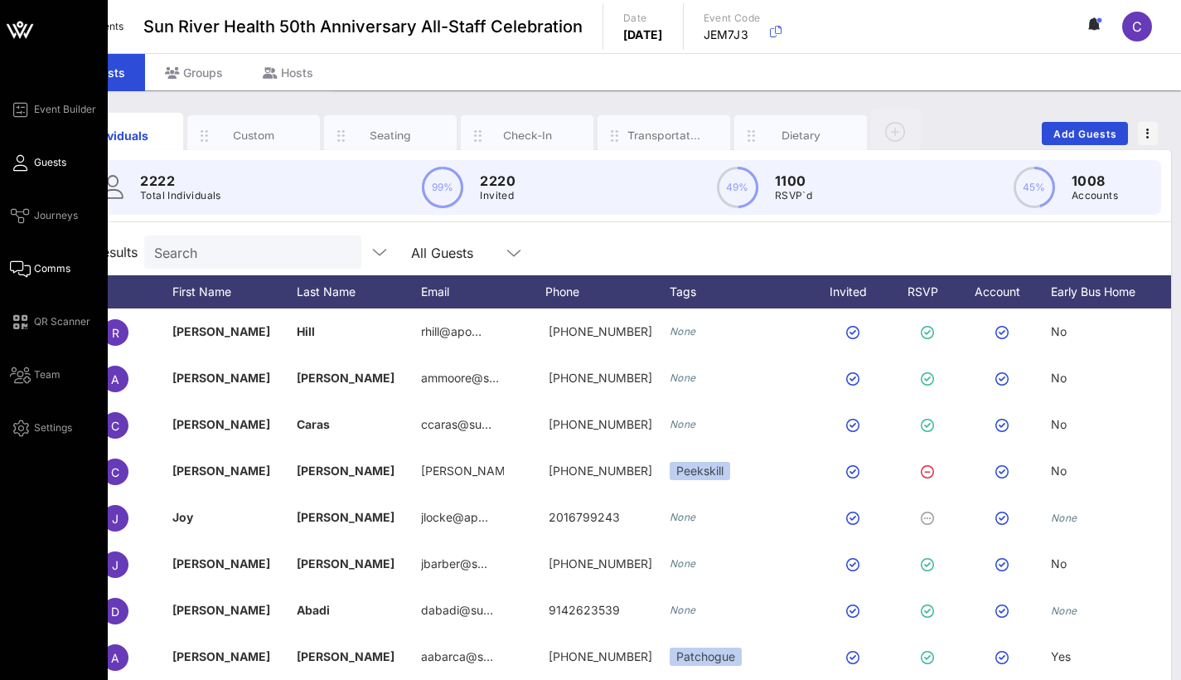
click at [53, 262] on span "Comms" at bounding box center [52, 268] width 36 height 15
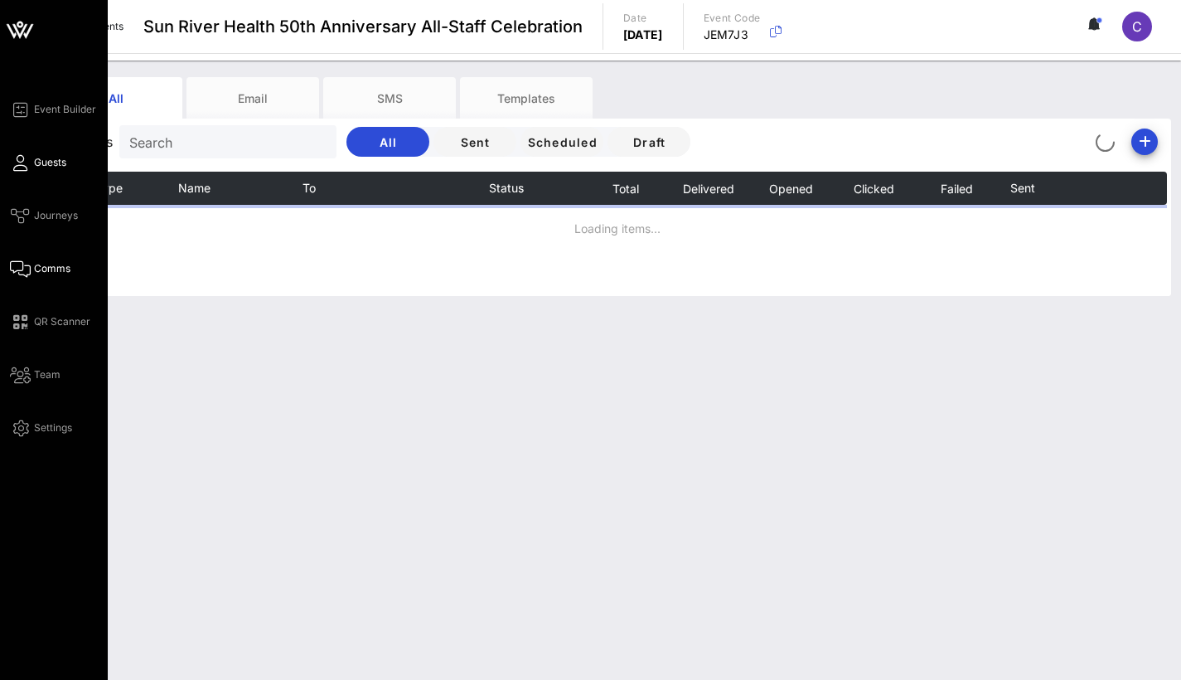
click at [33, 157] on link "Guests" at bounding box center [38, 163] width 56 height 20
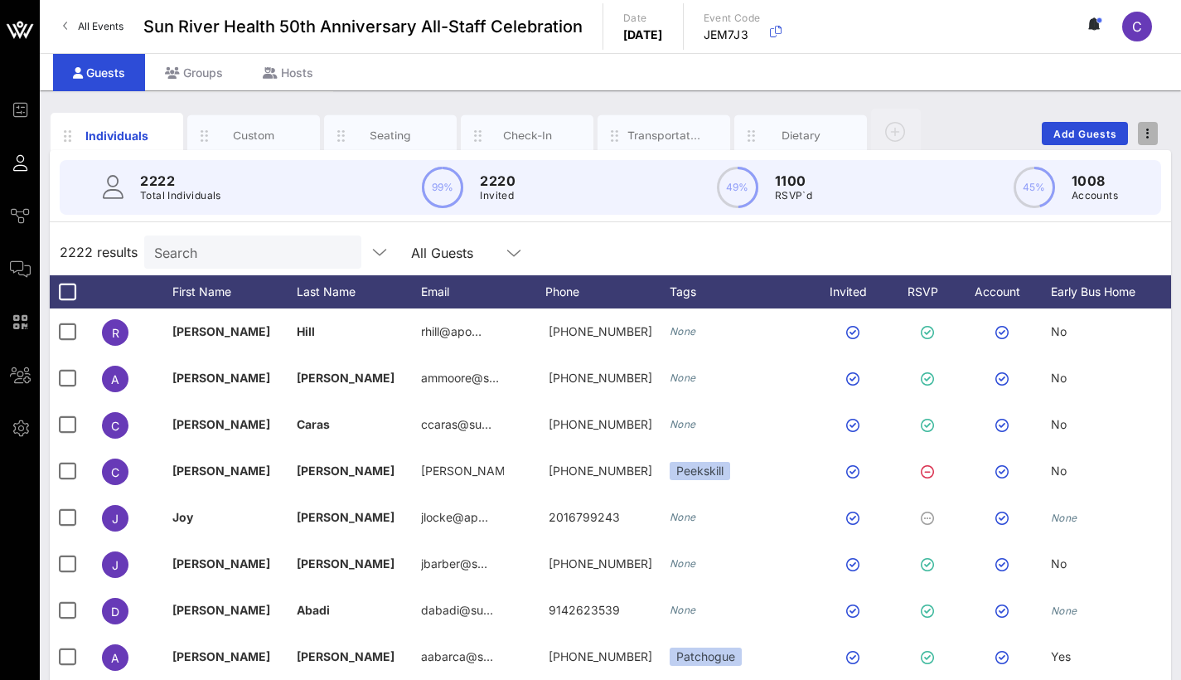
click at [1147, 130] on icon "button" at bounding box center [1148, 134] width 3 height 12
click at [1143, 167] on div "Export To CSV" at bounding box center [1118, 161] width 80 height 13
